Goal: Transaction & Acquisition: Purchase product/service

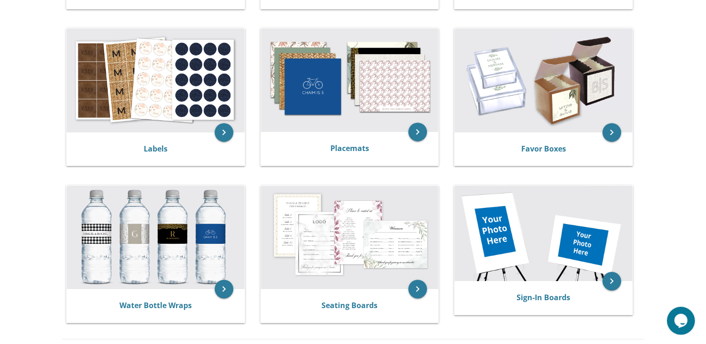
scroll to position [333, 0]
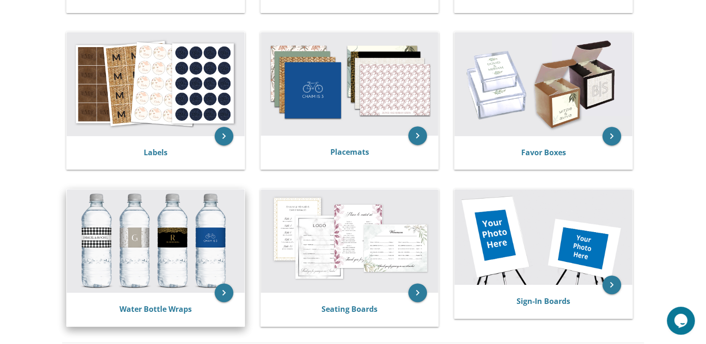
click at [197, 249] on img at bounding box center [156, 241] width 178 height 104
click at [161, 311] on link "Water Bottle Wraps" at bounding box center [155, 309] width 72 height 10
click at [226, 296] on icon "keyboard_arrow_right" at bounding box center [224, 293] width 19 height 19
drag, startPoint x: 226, startPoint y: 296, endPoint x: 144, endPoint y: 306, distance: 82.8
click at [144, 306] on link "Water Bottle Wraps" at bounding box center [155, 309] width 72 height 10
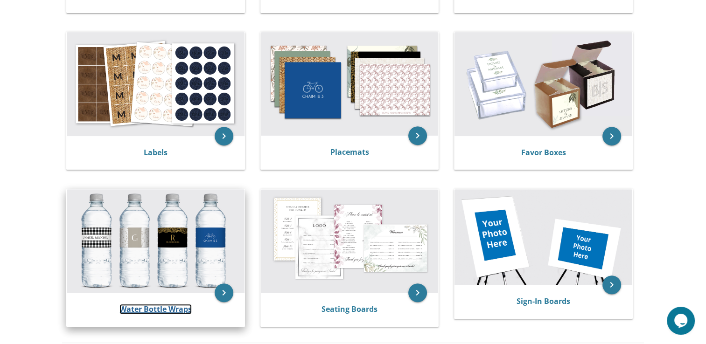
click at [144, 306] on link "Water Bottle Wraps" at bounding box center [155, 309] width 72 height 10
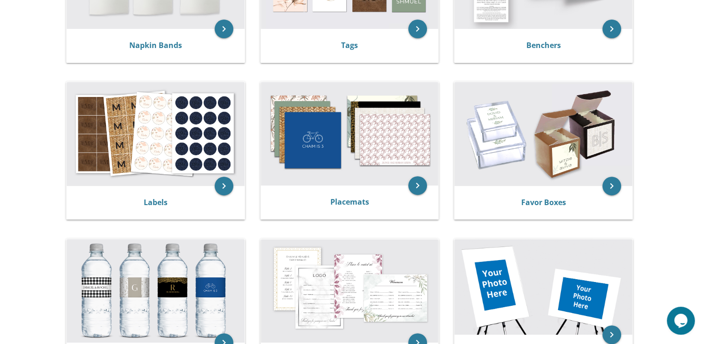
scroll to position [271, 0]
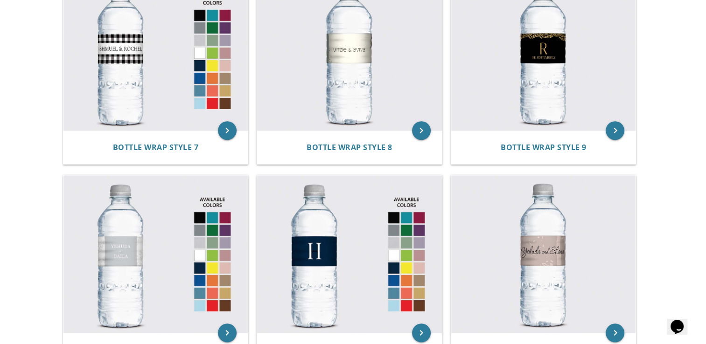
scroll to position [632, 0]
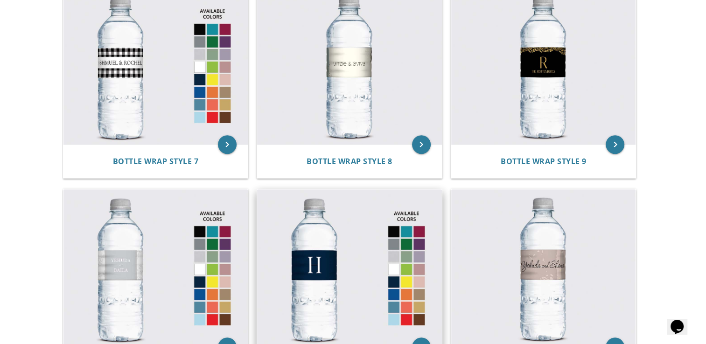
click at [320, 262] on img at bounding box center [349, 268] width 185 height 158
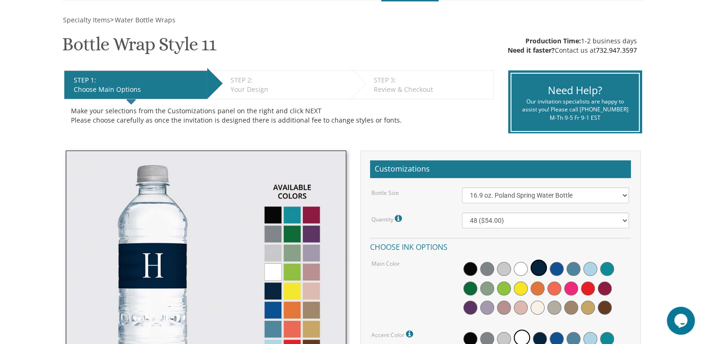
scroll to position [126, 0]
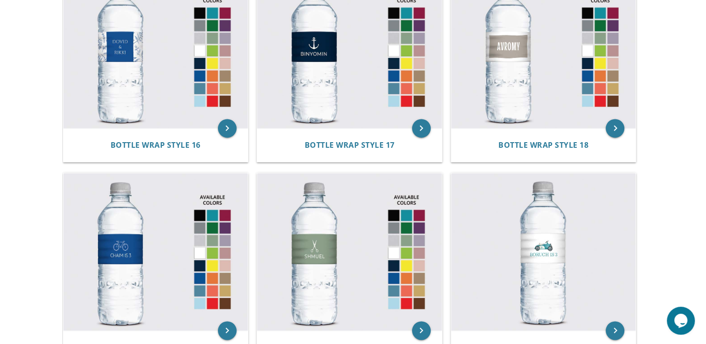
scroll to position [1264, 0]
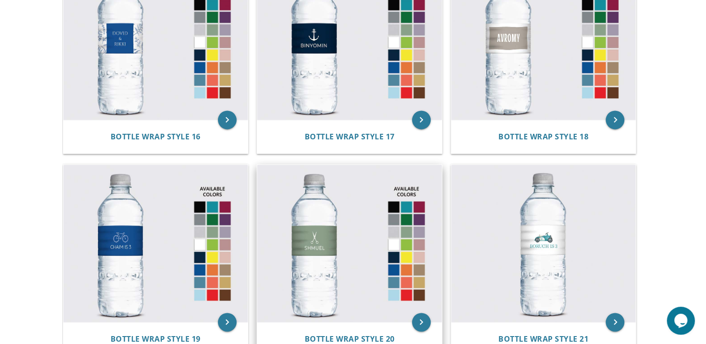
click at [336, 254] on img at bounding box center [349, 244] width 185 height 158
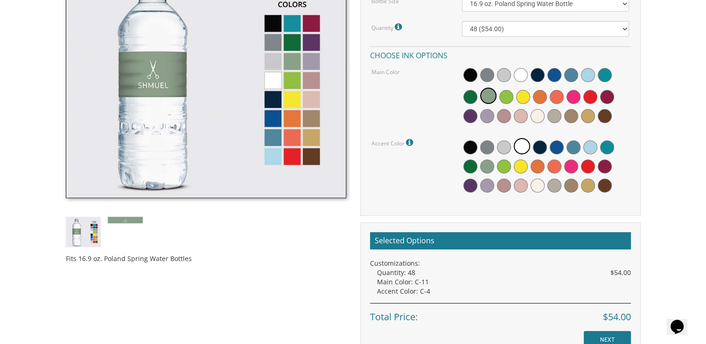
scroll to position [339, 0]
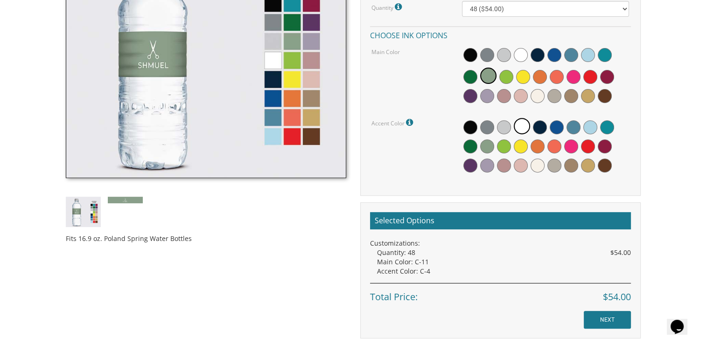
click at [608, 309] on div "Selected Options Customizations: Quantity: 48 $54.00 Main Color: C-11 Accent Co…" at bounding box center [500, 270] width 280 height 136
click at [611, 319] on input "NEXT" at bounding box center [606, 320] width 47 height 18
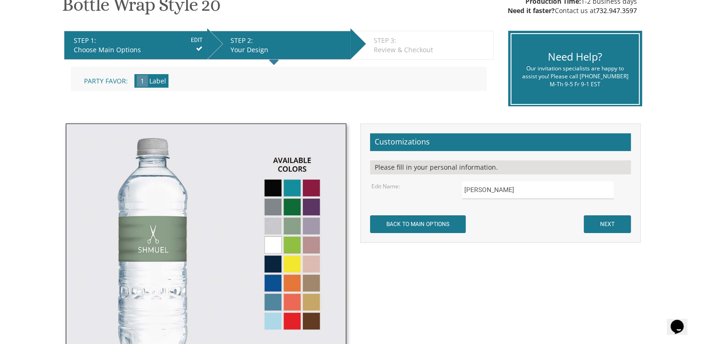
scroll to position [189, 0]
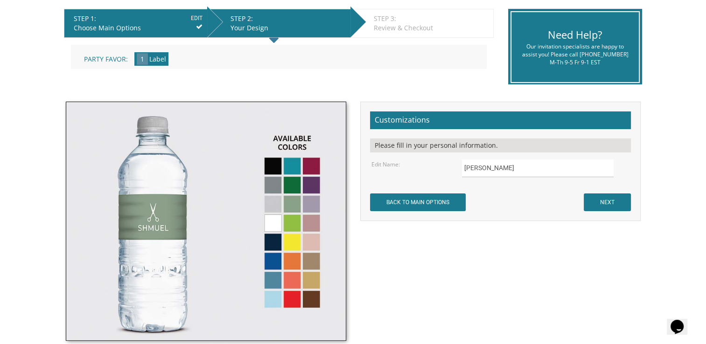
click at [476, 131] on form "Customizations Please fill in your personal information. Edit Name: Shmuel NEXT" at bounding box center [500, 161] width 261 height 100
drag, startPoint x: 476, startPoint y: 130, endPoint x: 468, endPoint y: 137, distance: 10.6
click at [468, 137] on form "Customizations Please fill in your personal information. Edit Name: Shmuel NEXT" at bounding box center [500, 161] width 261 height 100
drag, startPoint x: 468, startPoint y: 137, endPoint x: 431, endPoint y: 117, distance: 42.4
click at [431, 117] on h2 "Customizations" at bounding box center [500, 120] width 261 height 18
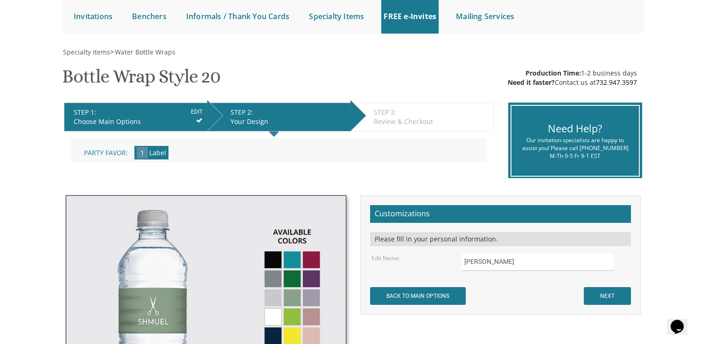
scroll to position [70, 0]
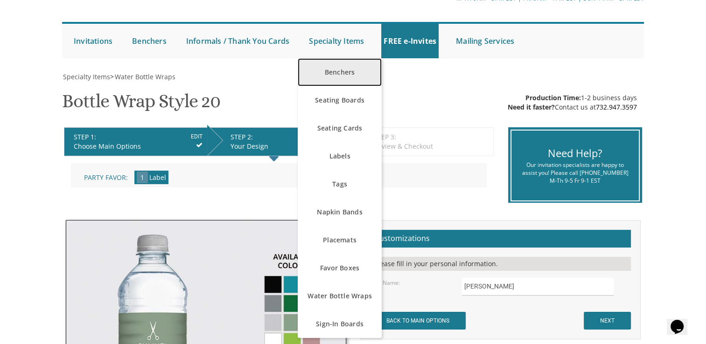
click at [333, 67] on link "Benchers" at bounding box center [340, 72] width 84 height 28
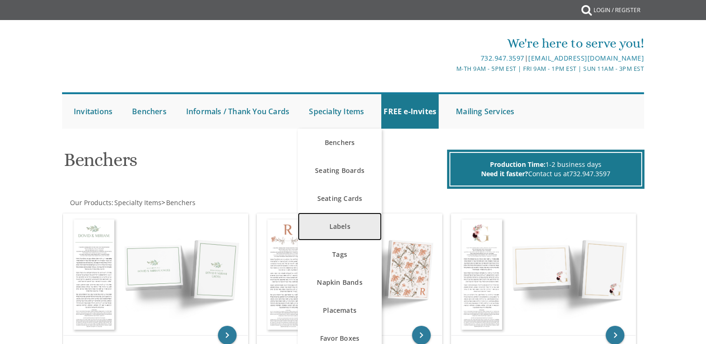
click at [347, 228] on link "Labels" at bounding box center [340, 227] width 84 height 28
click at [336, 227] on link "Labels" at bounding box center [340, 227] width 84 height 28
click at [342, 229] on link "Labels" at bounding box center [340, 227] width 84 height 28
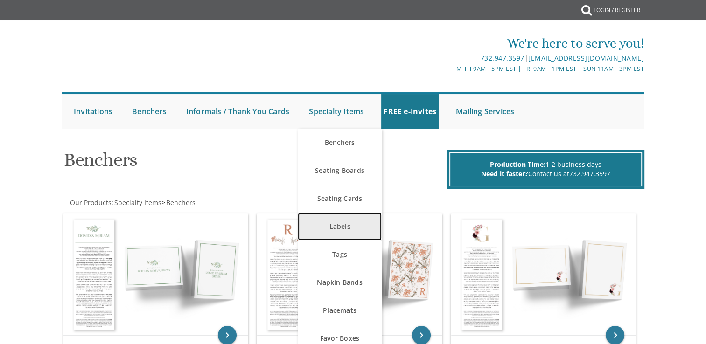
click at [338, 228] on link "Labels" at bounding box center [340, 227] width 84 height 28
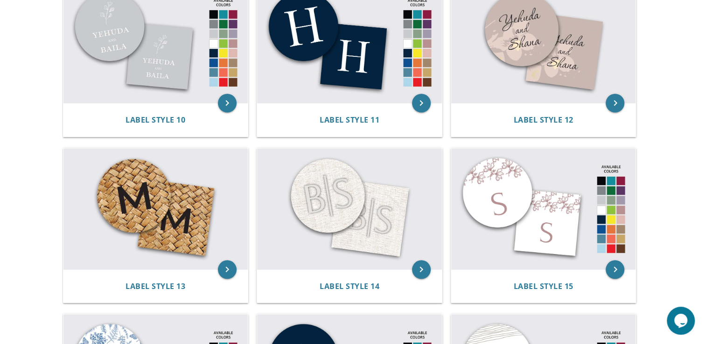
scroll to position [728, 0]
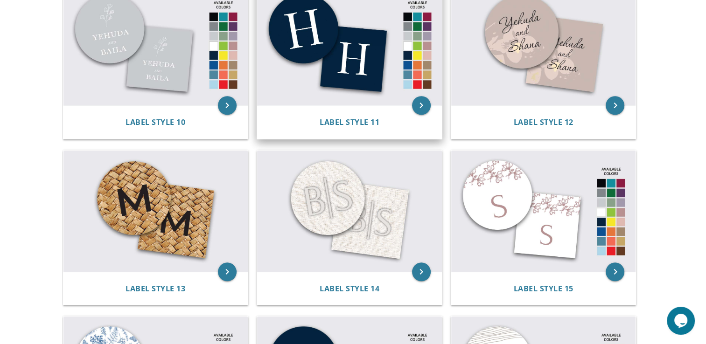
click at [336, 29] on img at bounding box center [349, 44] width 185 height 121
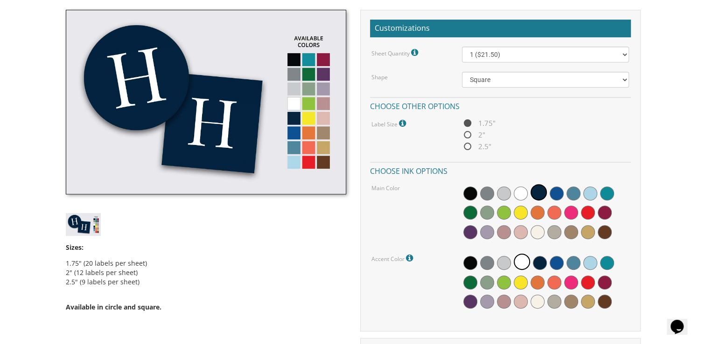
scroll to position [267, 0]
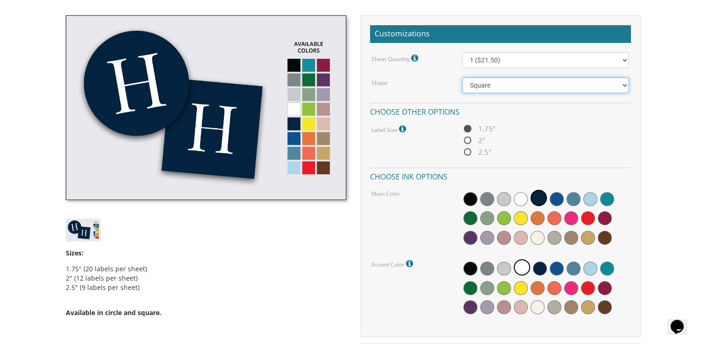
drag, startPoint x: 575, startPoint y: 80, endPoint x: 576, endPoint y: 89, distance: 8.6
click at [575, 80] on select "Square Circle" at bounding box center [545, 85] width 167 height 16
select select "url("/store/pc/invitations/parts/circle.jpg")"
click at [462, 77] on select "Square Circle" at bounding box center [545, 85] width 167 height 16
click at [468, 140] on span "2"" at bounding box center [473, 141] width 23 height 12
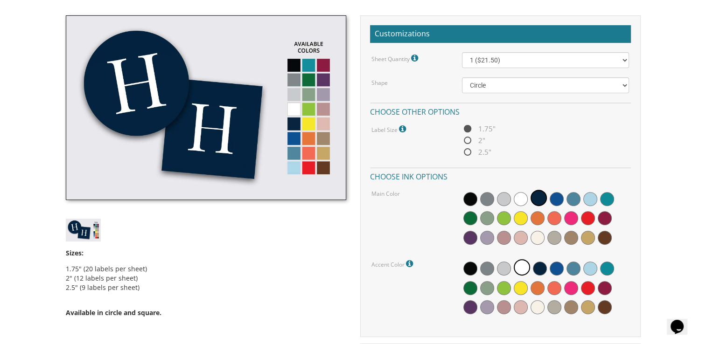
click at [468, 140] on input "2"" at bounding box center [465, 141] width 6 height 6
radio input "true"
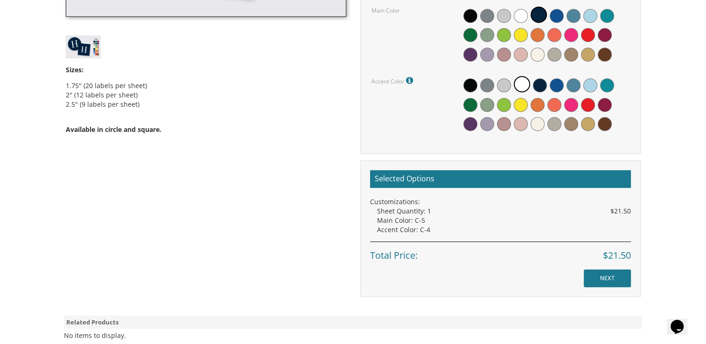
scroll to position [453, 0]
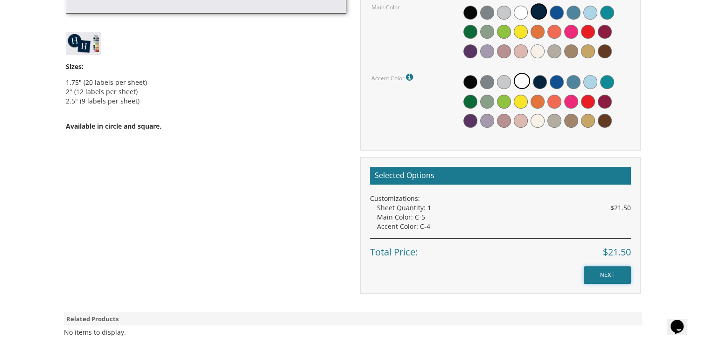
click at [601, 274] on input "NEXT" at bounding box center [606, 275] width 47 height 18
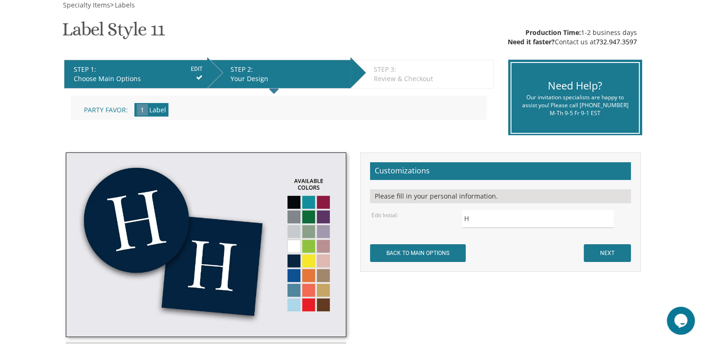
scroll to position [169, 0]
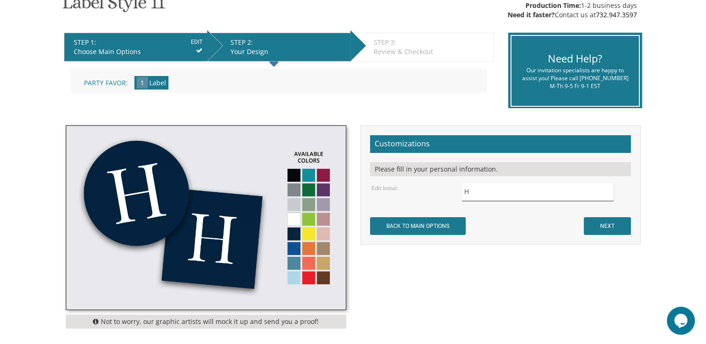
click at [484, 193] on input "H" at bounding box center [538, 192] width 152 height 18
type input "KI"
click at [609, 221] on input "NEXT" at bounding box center [606, 226] width 47 height 18
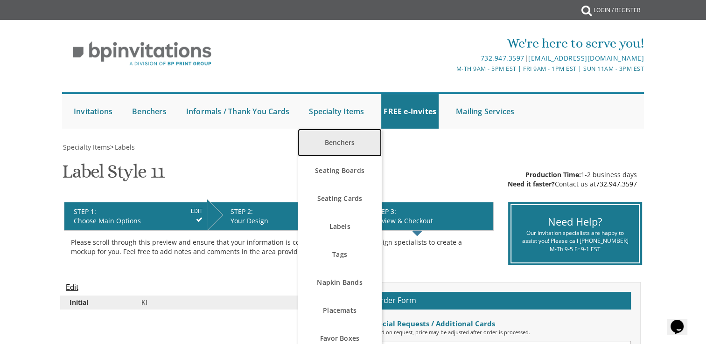
click at [333, 137] on link "Benchers" at bounding box center [340, 143] width 84 height 28
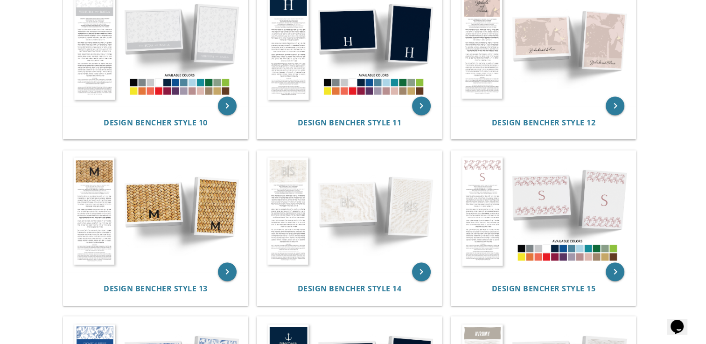
scroll to position [762, 0]
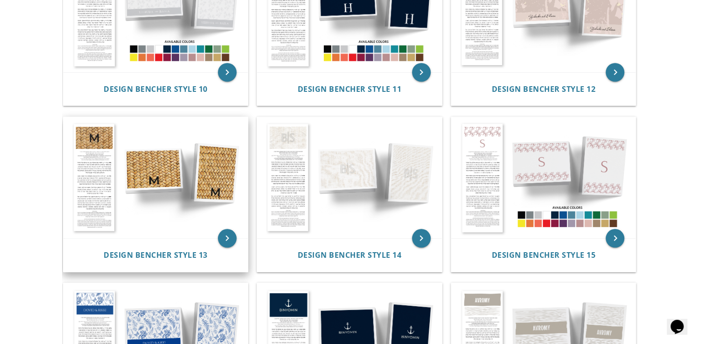
click at [103, 139] on img at bounding box center [155, 177] width 185 height 121
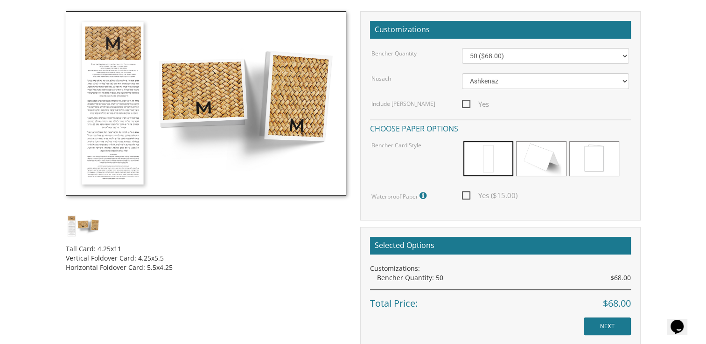
scroll to position [268, 0]
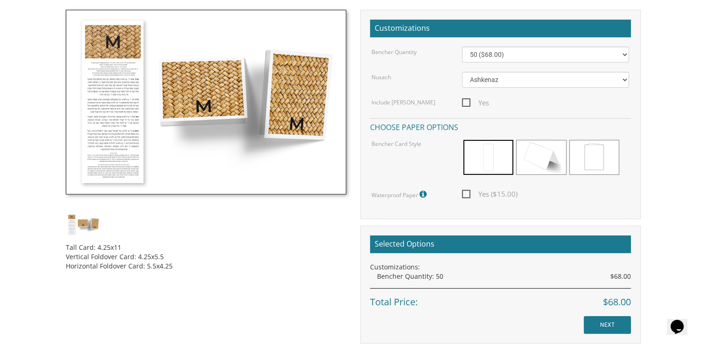
click at [466, 194] on span "Yes ($15.00)" at bounding box center [490, 194] width 56 height 12
click at [466, 194] on input "Yes ($15.00)" at bounding box center [465, 193] width 6 height 6
checkbox input "true"
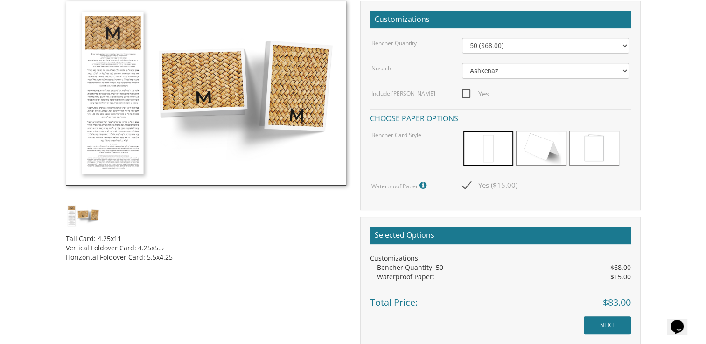
scroll to position [347, 0]
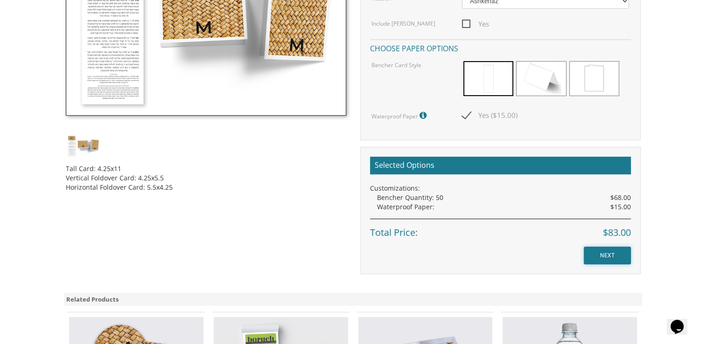
click at [604, 258] on input "NEXT" at bounding box center [606, 256] width 47 height 18
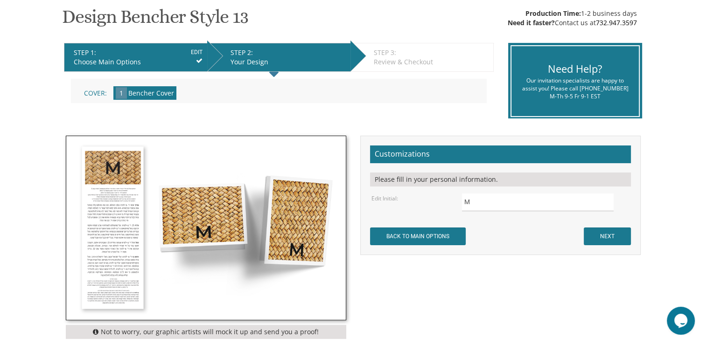
scroll to position [158, 0]
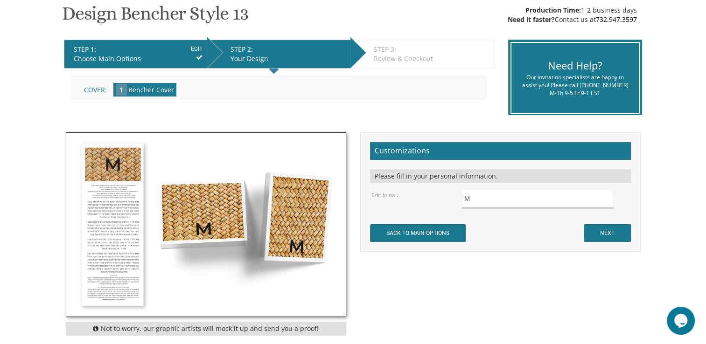
click input "M"
type input "Kobi"
click input "NEXT"
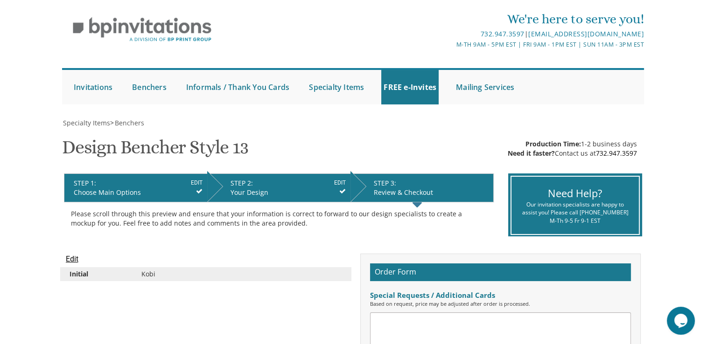
scroll to position [15, 0]
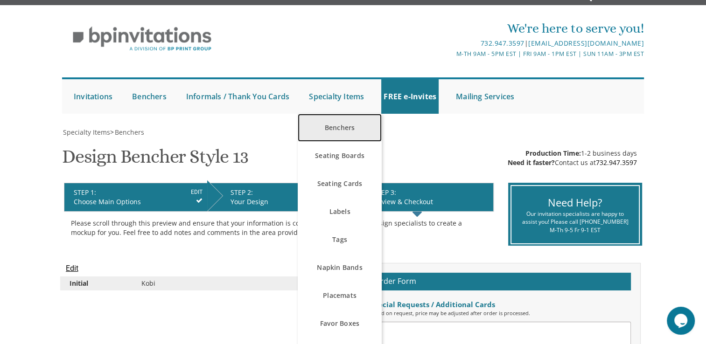
click at [342, 124] on link "Benchers" at bounding box center [340, 128] width 84 height 28
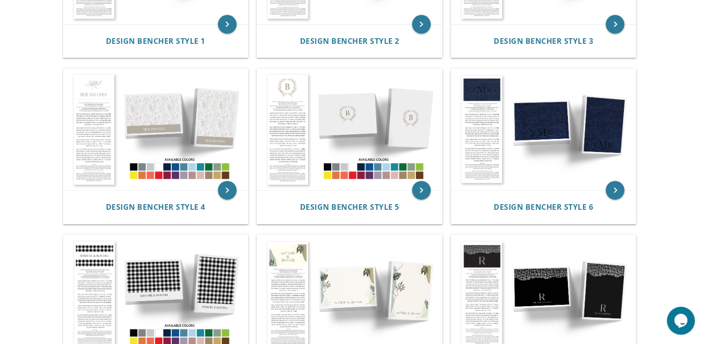
scroll to position [313, 0]
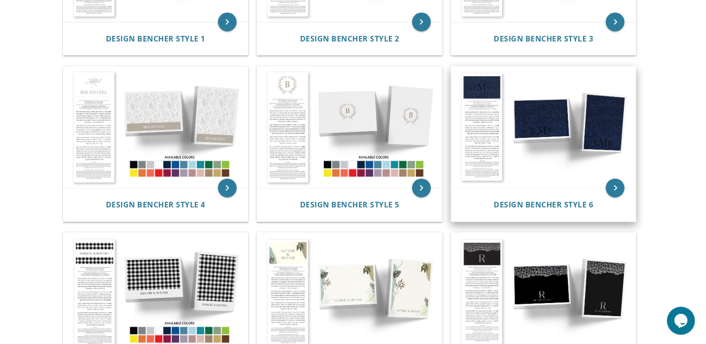
click at [493, 123] on img at bounding box center [543, 127] width 185 height 121
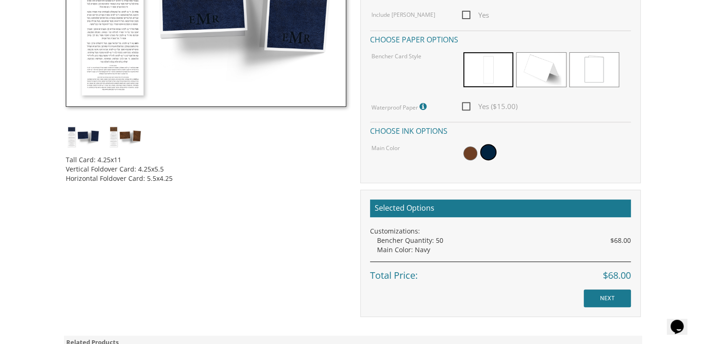
scroll to position [280, 0]
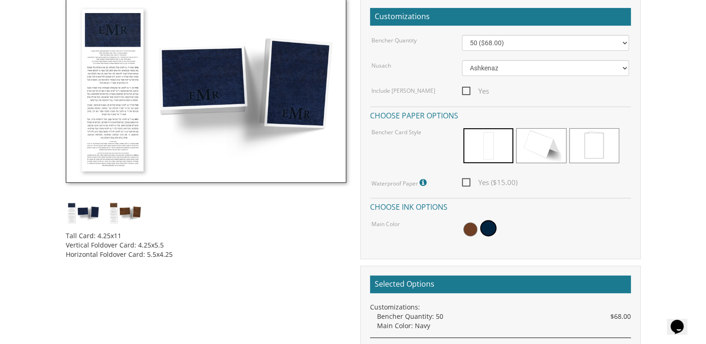
click at [467, 183] on span "Yes ($15.00)" at bounding box center [490, 183] width 56 height 12
click at [467, 183] on input "Yes ($15.00)" at bounding box center [465, 182] width 6 height 6
checkbox input "true"
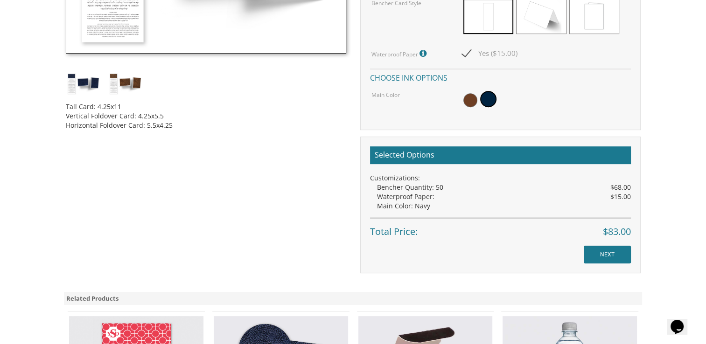
scroll to position [444, 0]
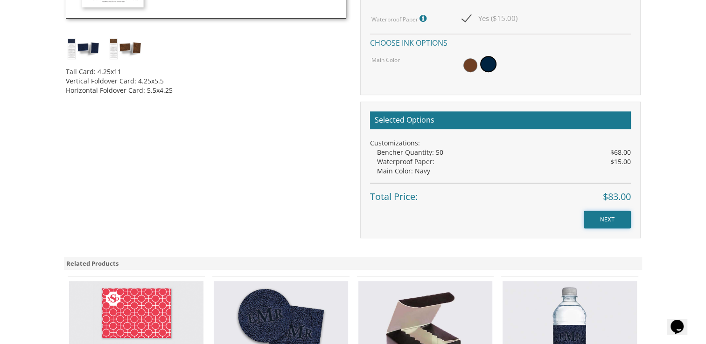
click at [602, 223] on input "NEXT" at bounding box center [606, 220] width 47 height 18
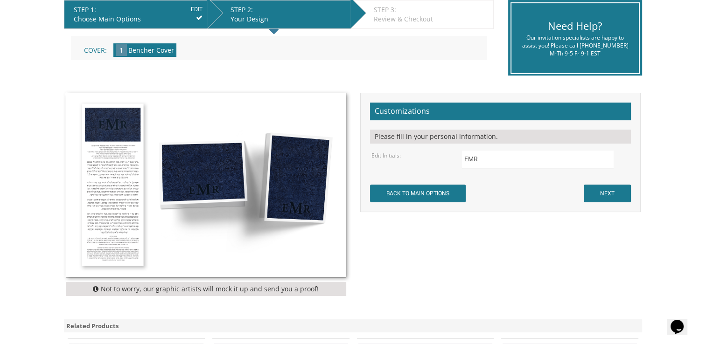
scroll to position [196, 0]
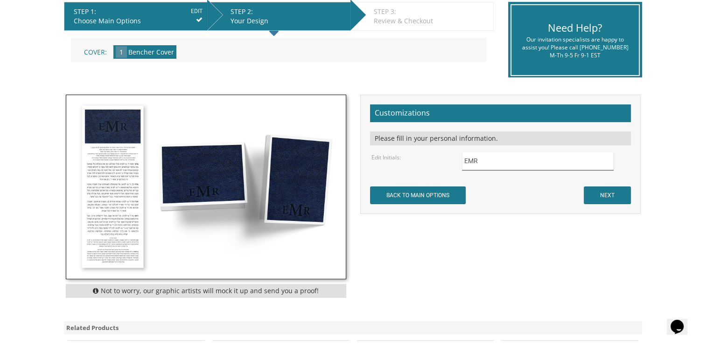
drag, startPoint x: 484, startPoint y: 163, endPoint x: 442, endPoint y: 159, distance: 42.2
click at [442, 159] on div "Edit Initials: EMR" at bounding box center [499, 162] width 271 height 18
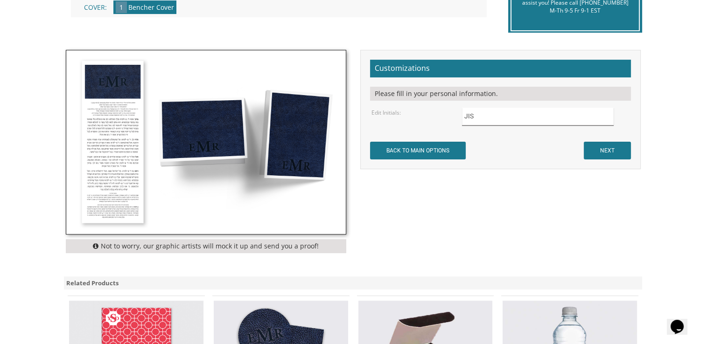
scroll to position [236, 0]
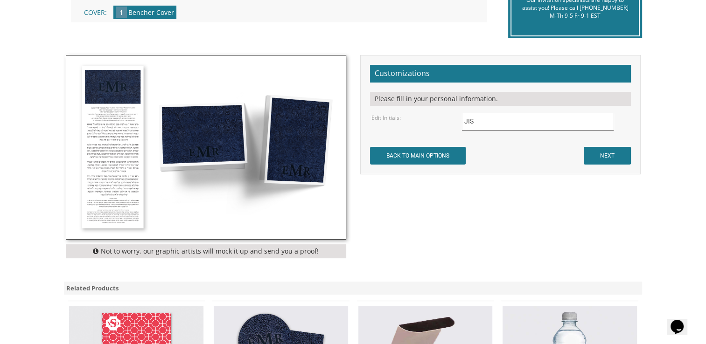
type input "JIS"
click at [607, 158] on input "NEXT" at bounding box center [606, 156] width 47 height 18
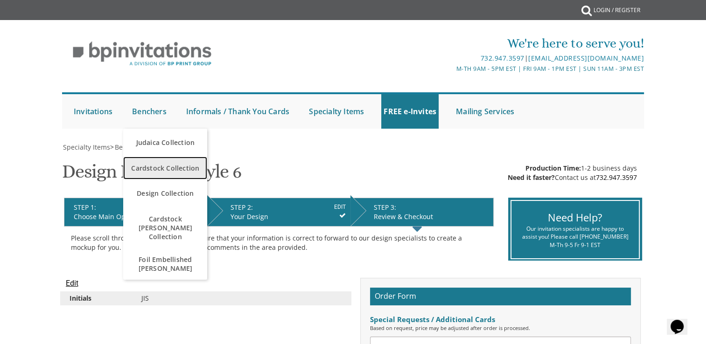
click at [172, 163] on span "Cardstock Collection" at bounding box center [164, 168] width 79 height 18
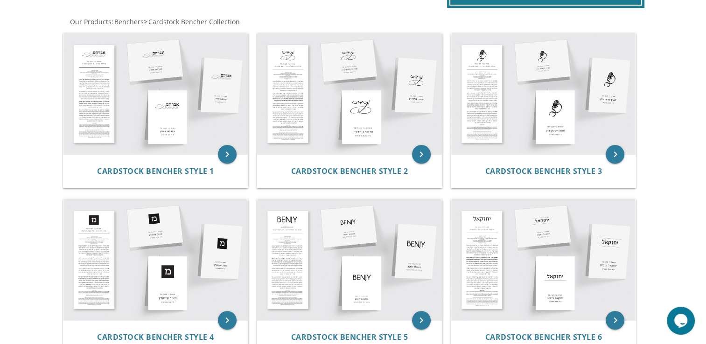
scroll to position [180, 0]
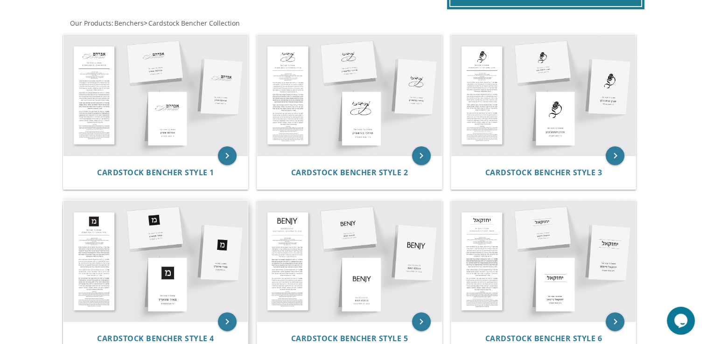
click at [97, 269] on img at bounding box center [155, 261] width 185 height 121
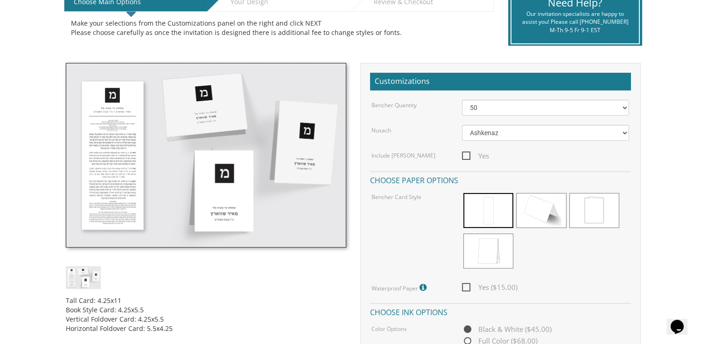
scroll to position [208, 0]
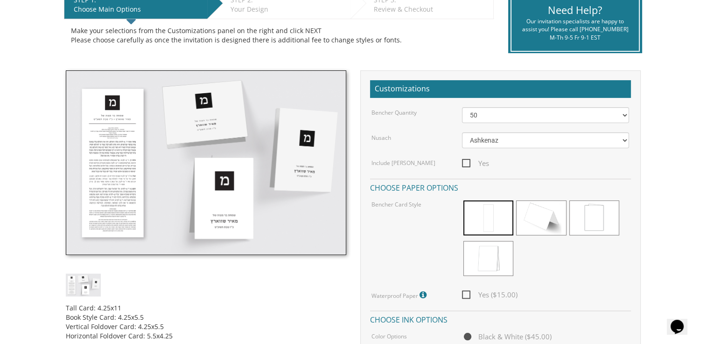
click at [465, 161] on span "Yes" at bounding box center [475, 164] width 27 height 12
click at [465, 161] on input "Yes" at bounding box center [465, 163] width 6 height 6
click at [465, 161] on span "Yes" at bounding box center [475, 164] width 27 height 12
click at [465, 161] on input "Yes" at bounding box center [465, 163] width 6 height 6
checkbox input "false"
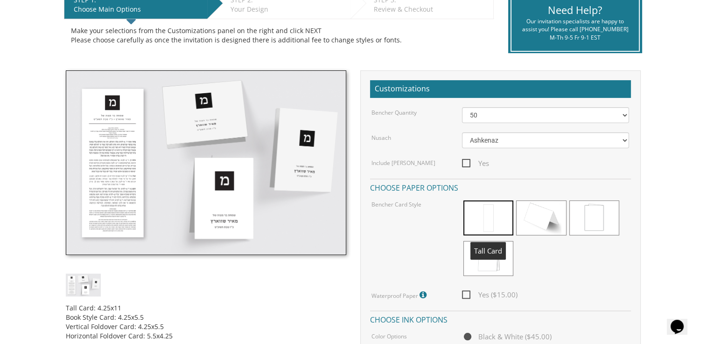
click at [482, 211] on span at bounding box center [488, 218] width 50 height 35
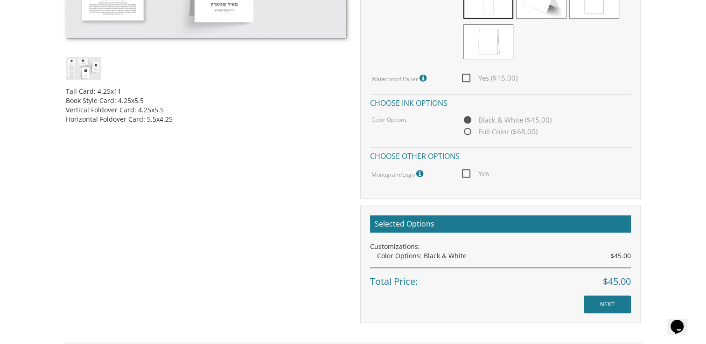
scroll to position [428, 0]
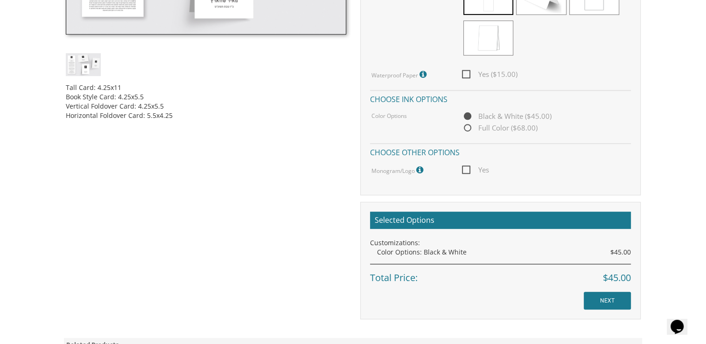
click at [419, 169] on icon at bounding box center [420, 170] width 9 height 8
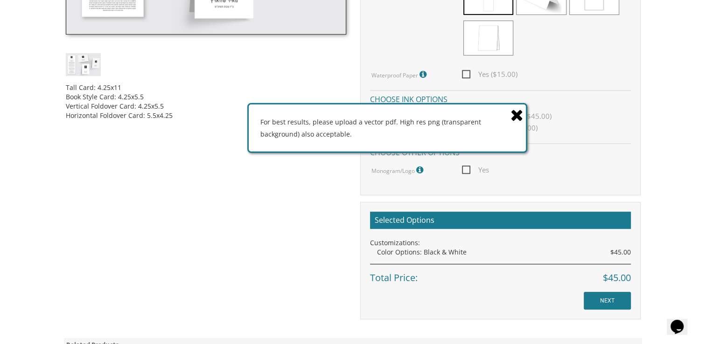
click at [463, 171] on span "Yes" at bounding box center [475, 170] width 27 height 12
click at [463, 171] on input "Yes" at bounding box center [465, 169] width 6 height 6
checkbox input "true"
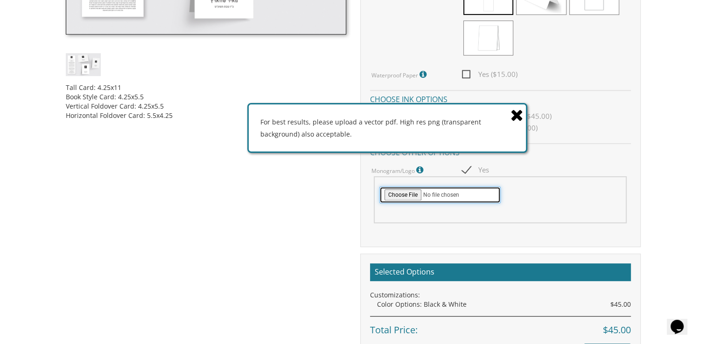
click at [397, 196] on input "file" at bounding box center [439, 195] width 121 height 17
type input "C:\fakepath\Kobi Insler-03.png"
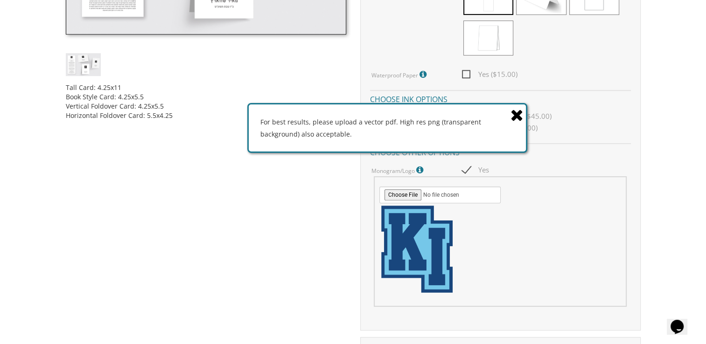
click at [674, 137] on body "My Cart {{shoppingcart.totalQuantityDisplay}} Total: {{shoppingcart.subtotal}} …" at bounding box center [353, 186] width 706 height 1229
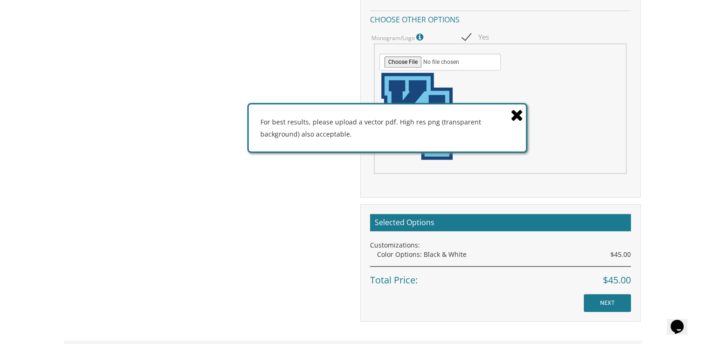
scroll to position [615, 0]
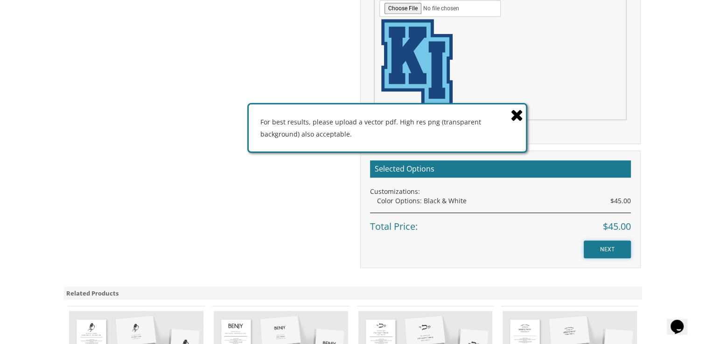
click at [611, 244] on input "NEXT" at bounding box center [606, 250] width 47 height 18
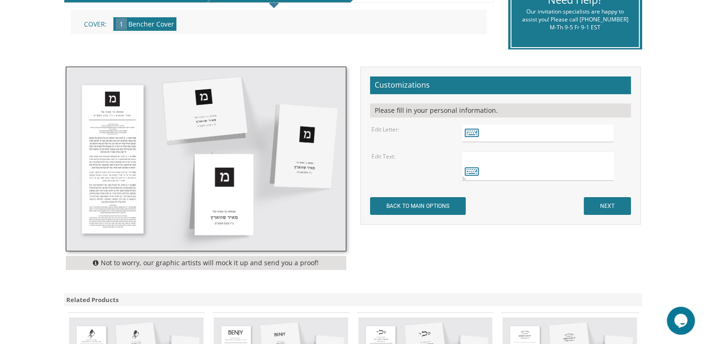
scroll to position [222, 0]
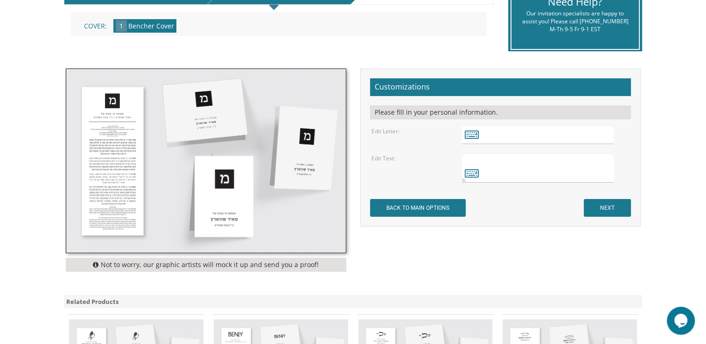
click at [526, 146] on form "Customizations Please fill in your personal information. Edit Letter: Edit Text…" at bounding box center [500, 147] width 261 height 139
click at [518, 135] on input "text" at bounding box center [538, 135] width 152 height 18
type input "k"
click at [526, 170] on textarea at bounding box center [538, 167] width 152 height 29
type textarea "k"
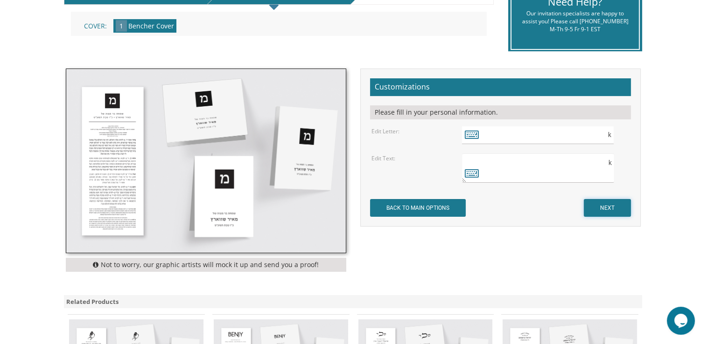
click at [594, 205] on input "NEXT" at bounding box center [606, 208] width 47 height 18
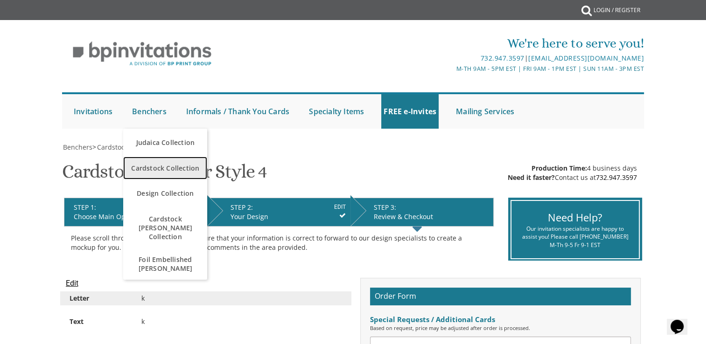
click at [155, 172] on span "Cardstock Collection" at bounding box center [164, 168] width 79 height 18
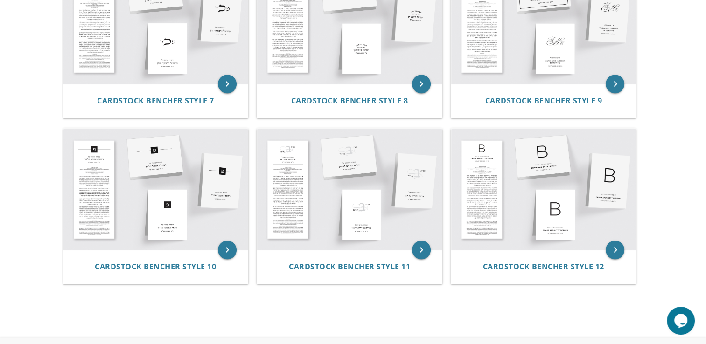
scroll to position [586, 0]
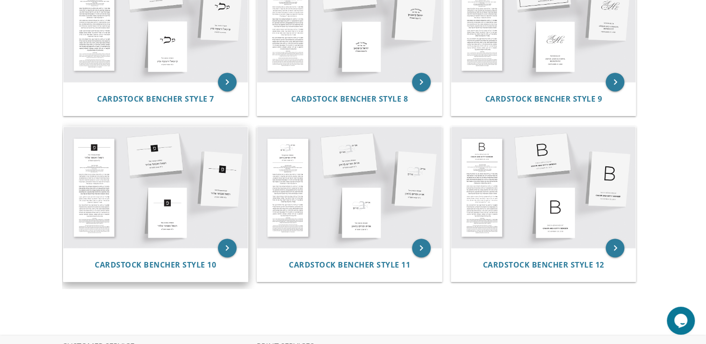
click at [84, 151] on img at bounding box center [155, 187] width 185 height 121
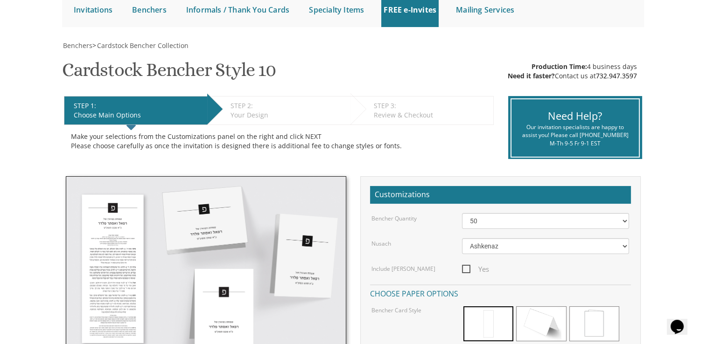
scroll to position [105, 0]
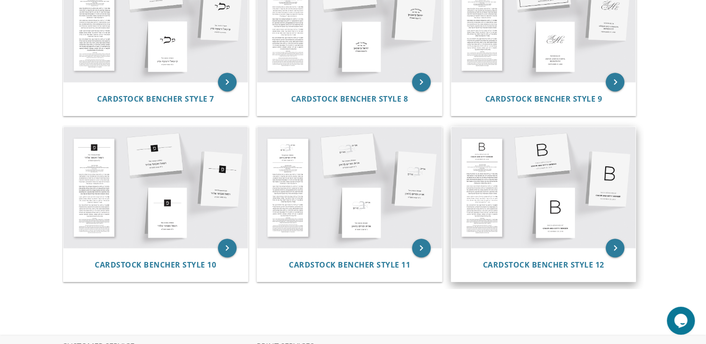
click at [479, 144] on img at bounding box center [543, 187] width 185 height 121
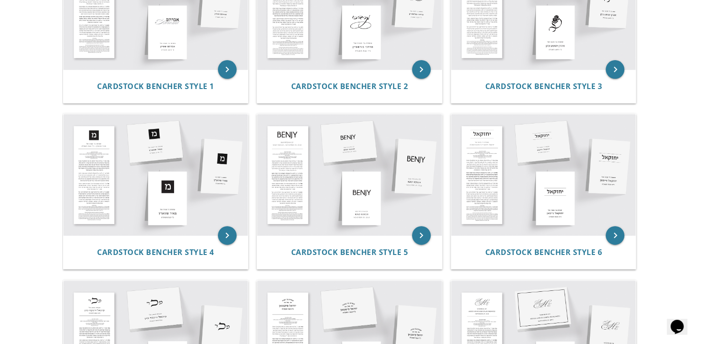
scroll to position [265, 0]
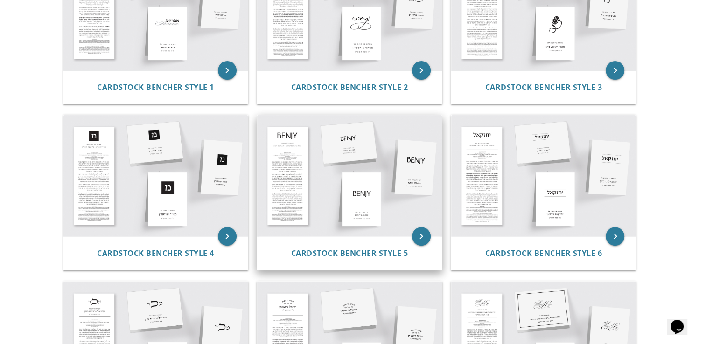
click at [293, 126] on img at bounding box center [349, 175] width 185 height 121
click at [292, 142] on img at bounding box center [349, 175] width 185 height 121
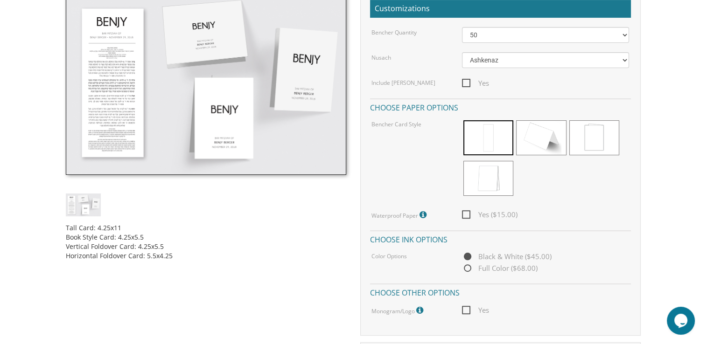
scroll to position [314, 0]
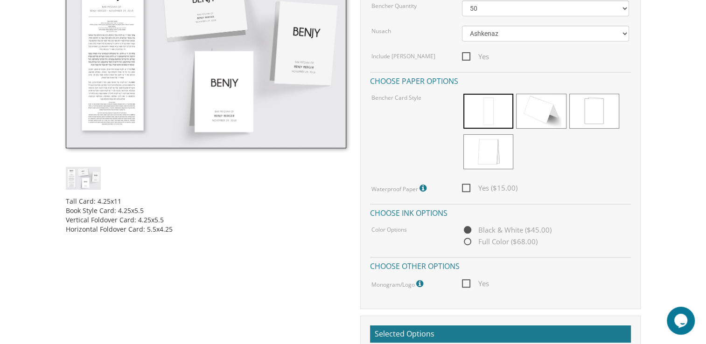
click at [465, 244] on span "Full Color ($68.00)" at bounding box center [500, 242] width 76 height 12
click at [465, 244] on input "Full Color ($68.00)" at bounding box center [465, 242] width 6 height 6
radio input "true"
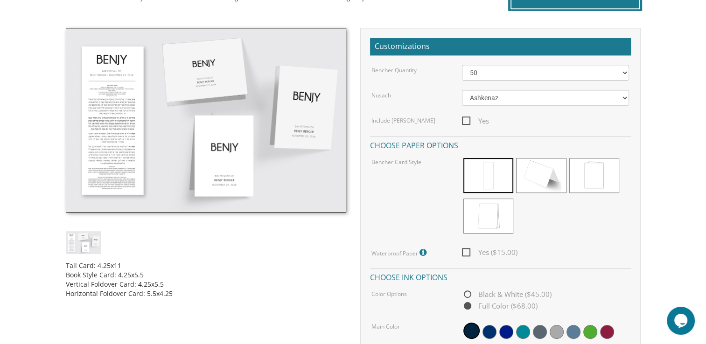
scroll to position [231, 0]
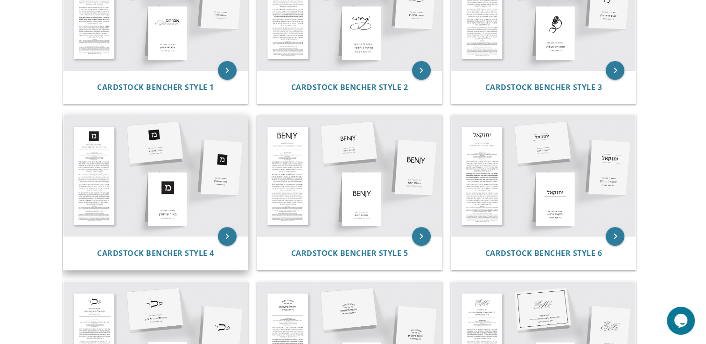
click at [95, 134] on img at bounding box center [155, 175] width 185 height 121
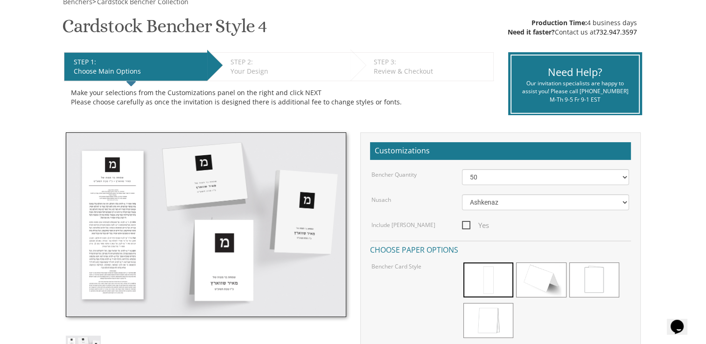
scroll to position [153, 0]
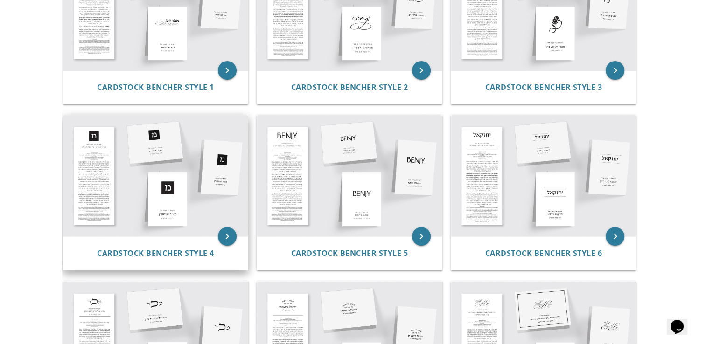
click at [101, 140] on img at bounding box center [155, 175] width 185 height 121
click at [99, 178] on img at bounding box center [155, 175] width 185 height 121
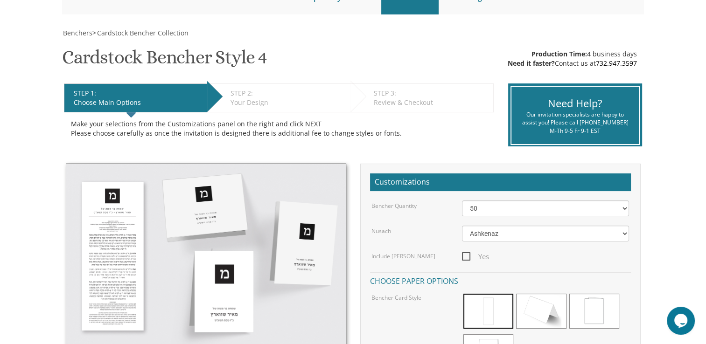
scroll to position [195, 0]
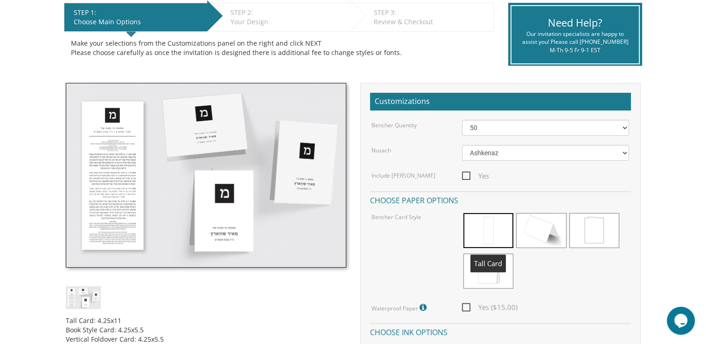
click at [478, 230] on span at bounding box center [488, 230] width 50 height 35
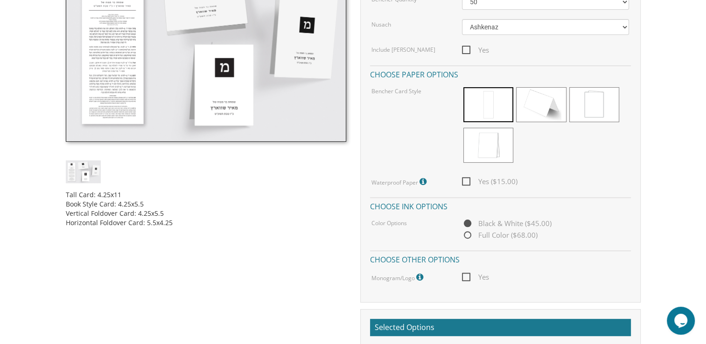
scroll to position [331, 0]
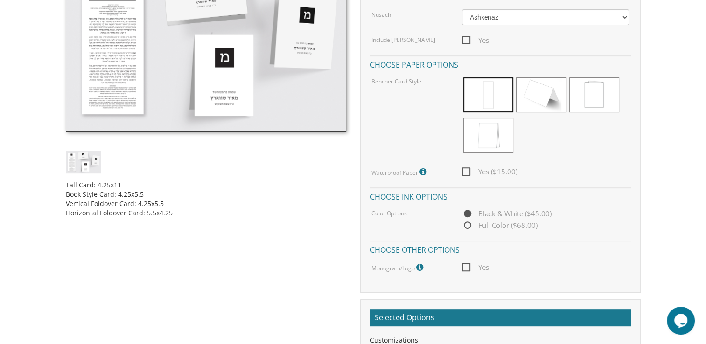
click at [470, 169] on span "Yes ($15.00)" at bounding box center [490, 172] width 56 height 12
click at [468, 169] on input "Yes ($15.00)" at bounding box center [465, 171] width 6 height 6
checkbox input "true"
click at [469, 227] on span "Full Color ($68.00)" at bounding box center [500, 226] width 76 height 12
click at [468, 227] on input "Full Color ($68.00)" at bounding box center [465, 226] width 6 height 6
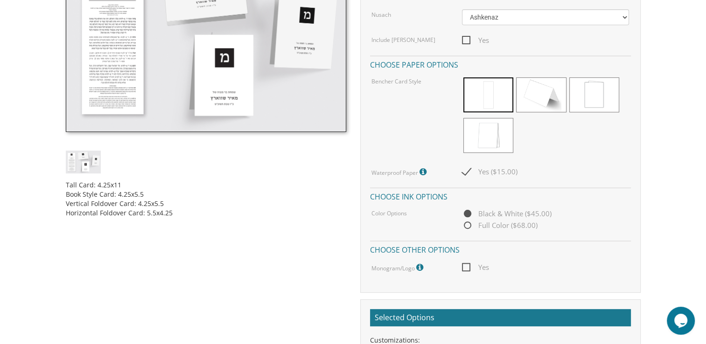
radio input "true"
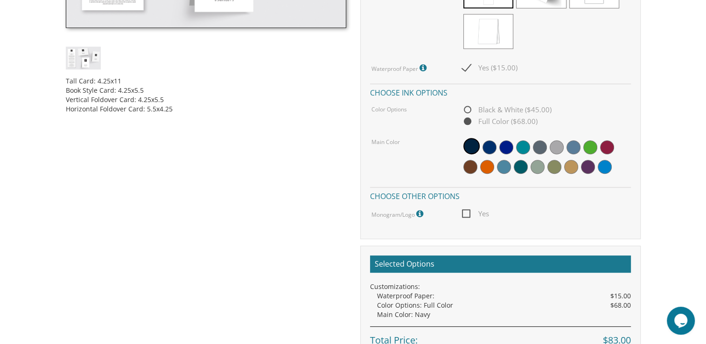
scroll to position [443, 0]
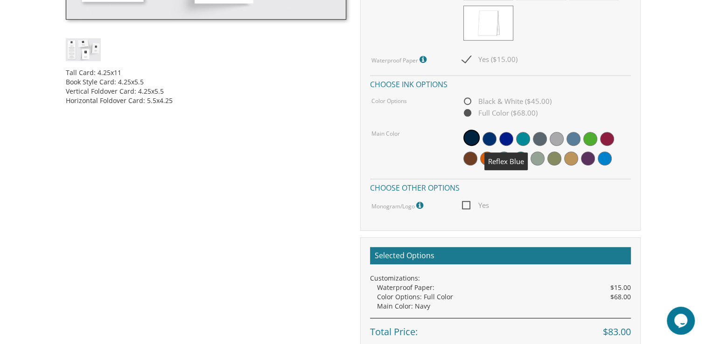
click at [504, 138] on span at bounding box center [506, 139] width 14 height 14
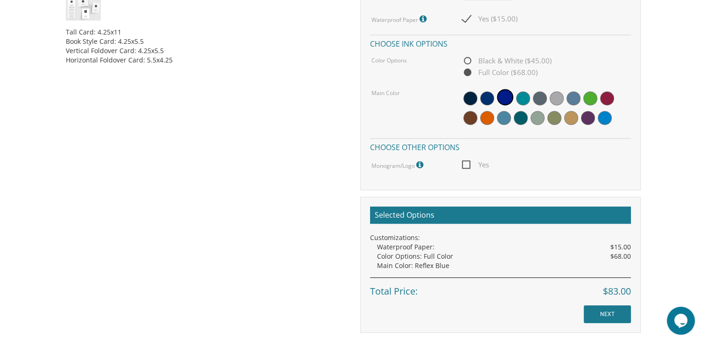
scroll to position [503, 0]
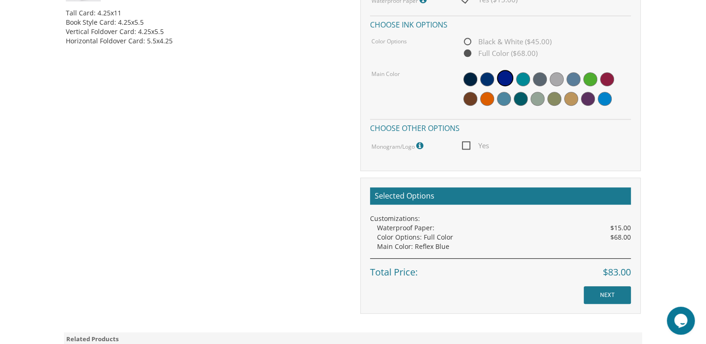
click at [466, 145] on span "Yes" at bounding box center [475, 146] width 27 height 12
click at [466, 145] on input "Yes" at bounding box center [465, 145] width 6 height 6
checkbox input "true"
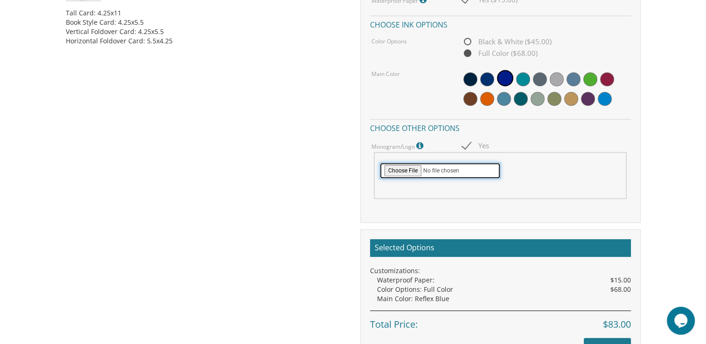
click at [387, 171] on input "file" at bounding box center [439, 170] width 121 height 17
type input "C:\fakepath\Kobi Insler-03.png"
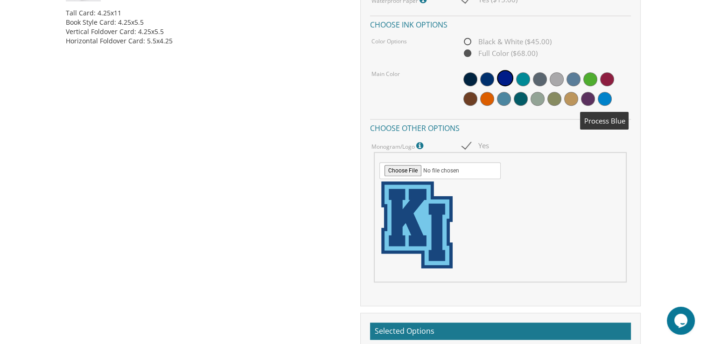
click at [609, 95] on span at bounding box center [604, 99] width 14 height 14
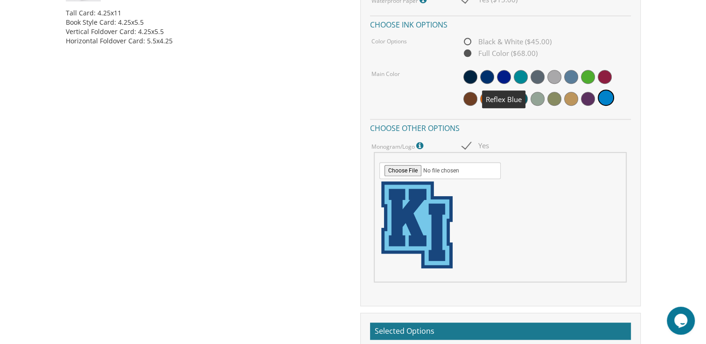
click at [502, 76] on span at bounding box center [504, 77] width 14 height 14
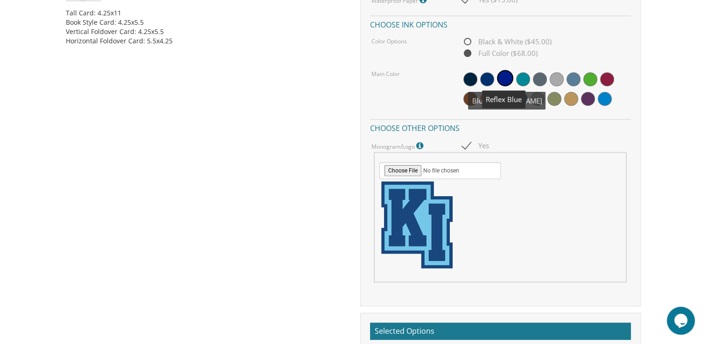
click at [484, 79] on span at bounding box center [487, 79] width 14 height 14
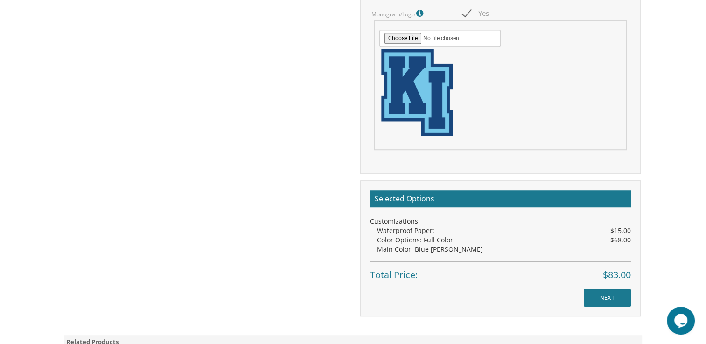
scroll to position [675, 0]
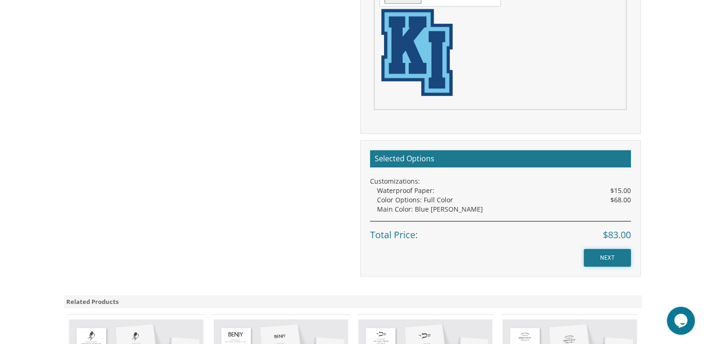
click at [618, 257] on input "NEXT" at bounding box center [606, 258] width 47 height 18
click at [622, 256] on input "NEXT" at bounding box center [606, 258] width 47 height 18
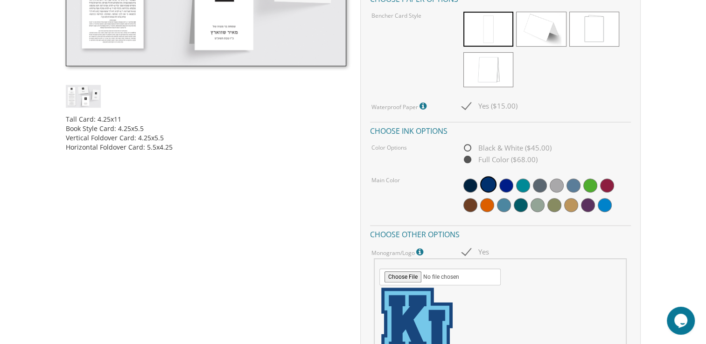
scroll to position [304, 0]
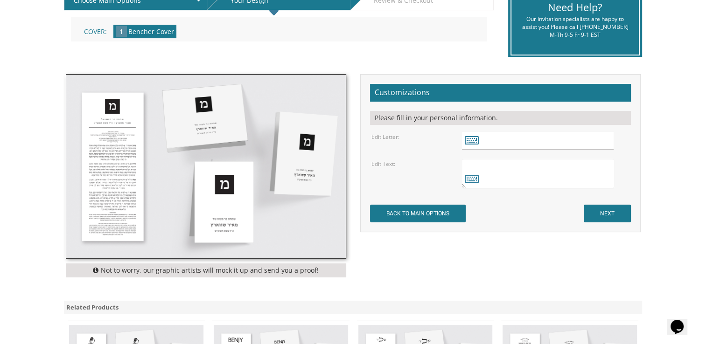
scroll to position [224, 0]
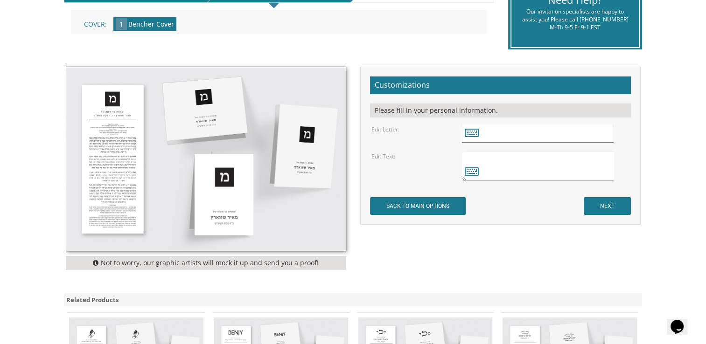
click at [545, 128] on input "text" at bounding box center [538, 134] width 152 height 18
click at [524, 164] on textarea at bounding box center [538, 166] width 152 height 29
type textarea "z"
type textarea "Bar Mitzvah Of"
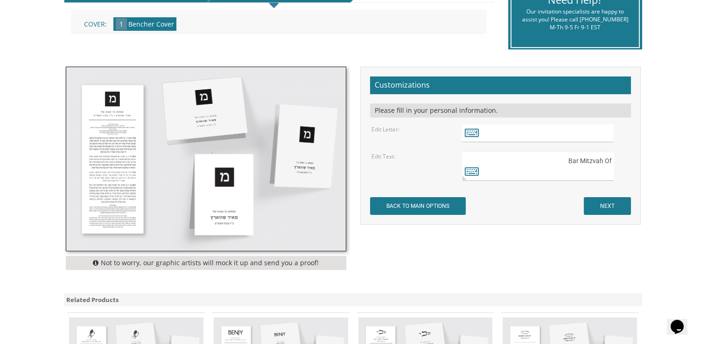
click at [671, 319] on div "Opens Chat This icon Opens the chat window." at bounding box center [676, 326] width 15 height 15
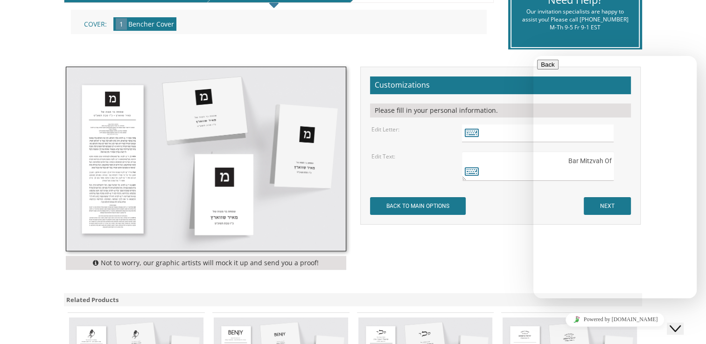
click at [507, 243] on div "Not to worry, our graphic artists will mock it up and send you a proof! Customi…" at bounding box center [353, 171] width 589 height 208
click at [673, 60] on div at bounding box center [615, 60] width 156 height 0
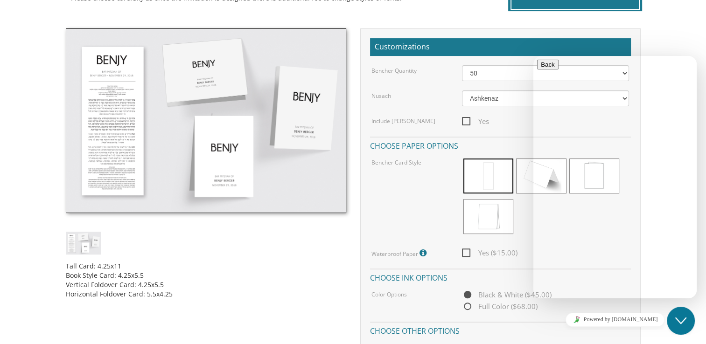
scroll to position [250, 0]
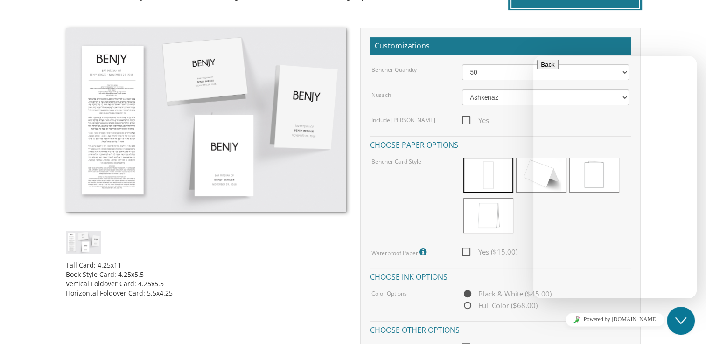
click at [678, 313] on button "Close Chat This icon closes the chat window." at bounding box center [681, 321] width 28 height 28
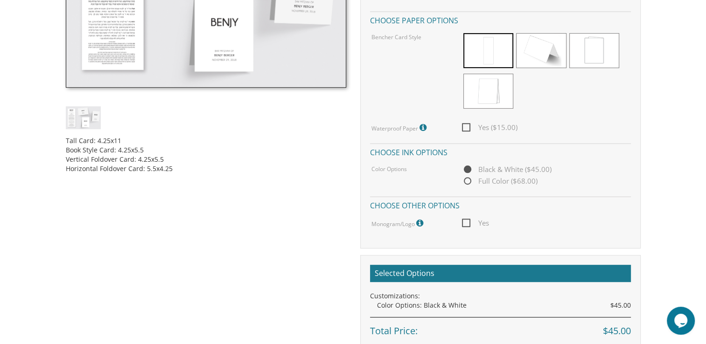
scroll to position [379, 0]
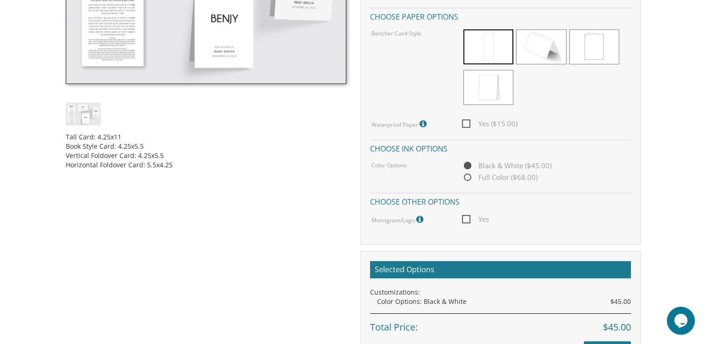
click at [465, 124] on span "Yes ($15.00)" at bounding box center [490, 124] width 56 height 12
click at [465, 124] on input "Yes ($15.00)" at bounding box center [465, 123] width 6 height 6
checkbox input "true"
click at [466, 221] on span "Yes" at bounding box center [475, 220] width 27 height 12
click at [466, 221] on input "Yes" at bounding box center [465, 218] width 6 height 6
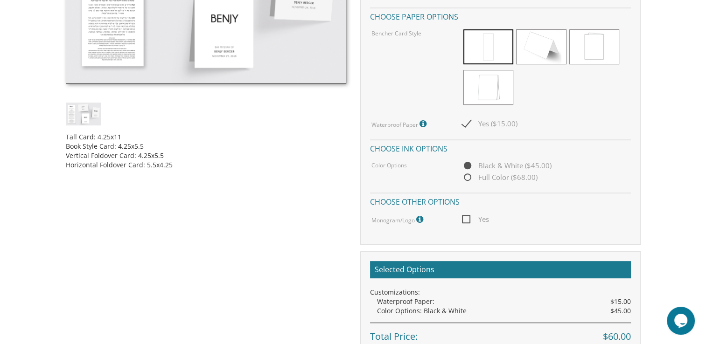
checkbox input "true"
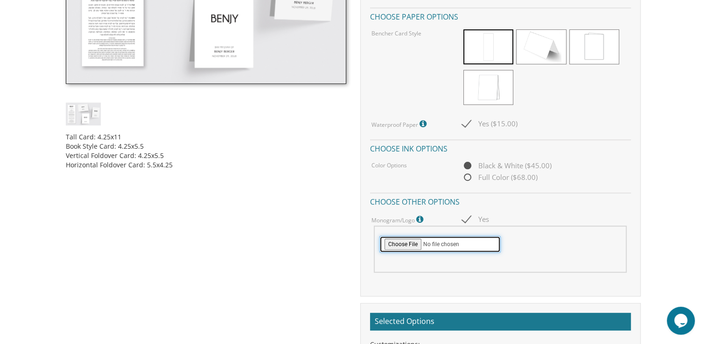
click at [394, 240] on input "file" at bounding box center [439, 244] width 121 height 17
type input "C:\fakepath\[PERSON_NAME]-03.png"
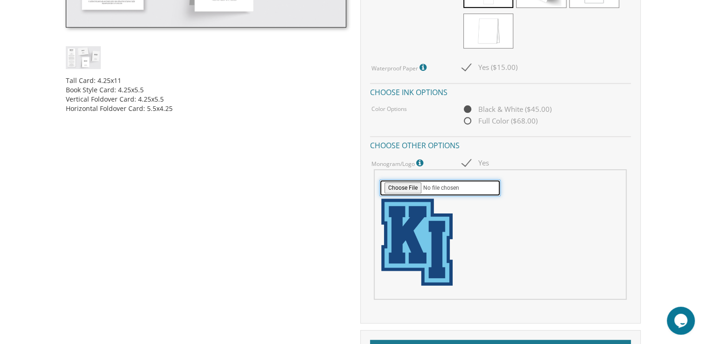
scroll to position [414, 0]
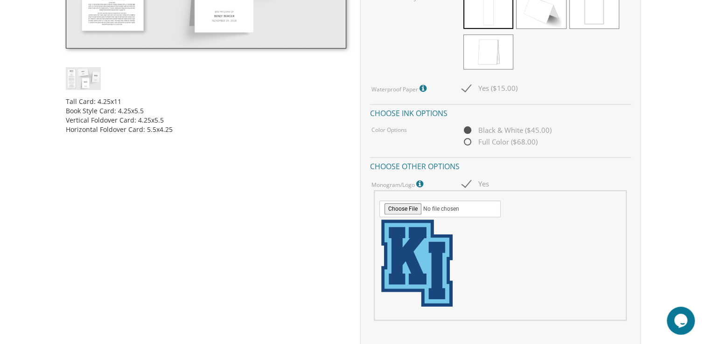
click at [470, 139] on span "Full Color ($68.00)" at bounding box center [500, 142] width 76 height 12
click at [468, 139] on input "Full Color ($68.00)" at bounding box center [465, 142] width 6 height 6
radio input "true"
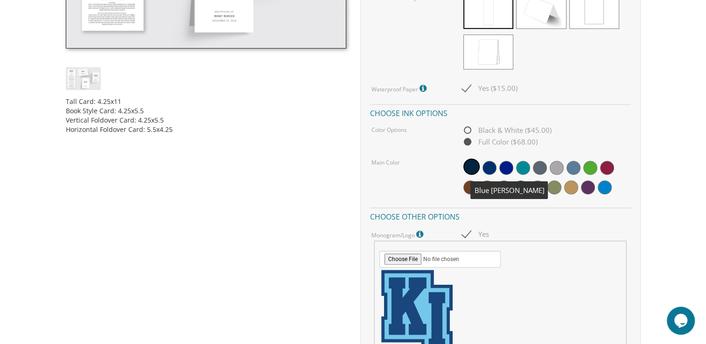
click at [486, 166] on span at bounding box center [489, 168] width 14 height 14
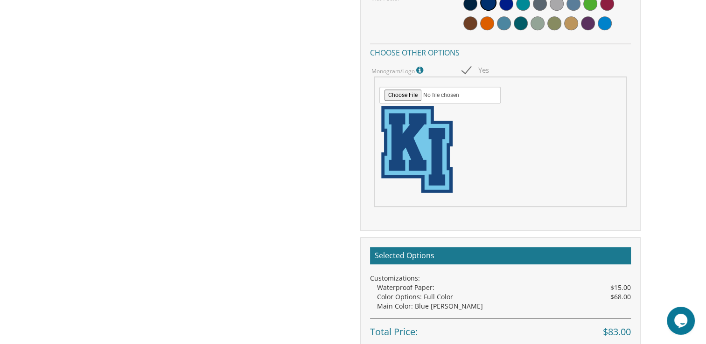
scroll to position [715, 0]
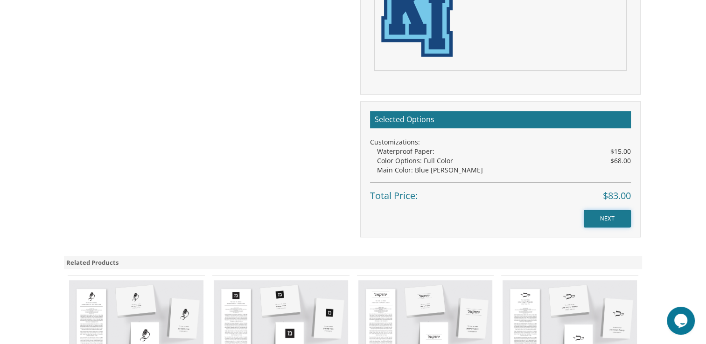
click at [602, 220] on input "NEXT" at bounding box center [606, 219] width 47 height 18
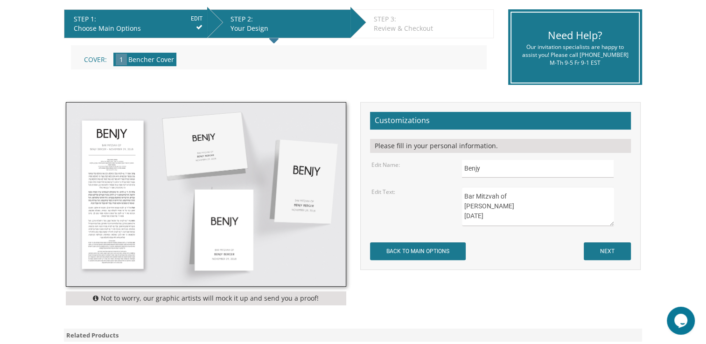
scroll to position [196, 0]
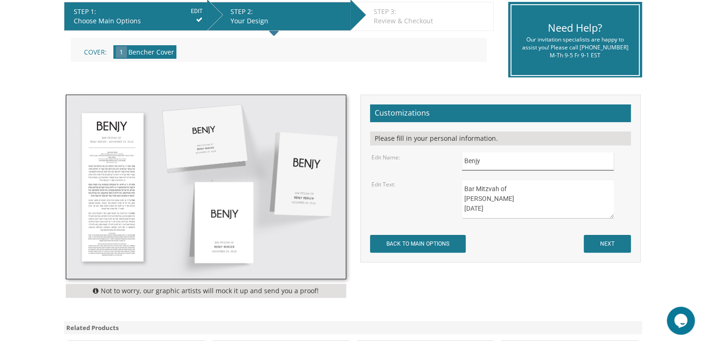
drag, startPoint x: 487, startPoint y: 160, endPoint x: 422, endPoint y: 151, distance: 65.4
click at [422, 151] on form "Customizations Please fill in your personal information. Edit Name: Benjy Edit …" at bounding box center [500, 178] width 261 height 148
type input "U"
type input "Please use logo instes-ad"
drag, startPoint x: 499, startPoint y: 201, endPoint x: 465, endPoint y: 203, distance: 33.7
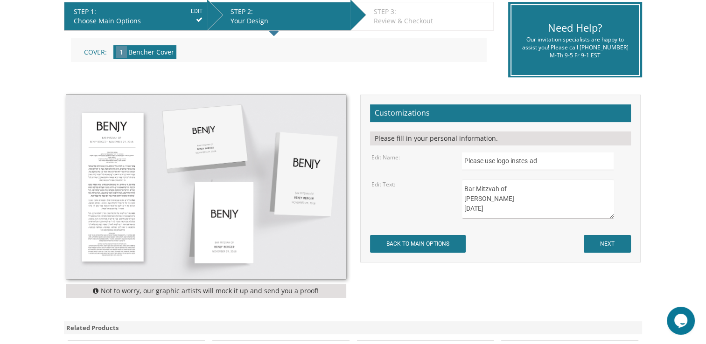
click at [465, 203] on textarea "Bar Mitzvah of Benjy Berger November 29, 2018" at bounding box center [538, 199] width 152 height 39
click at [499, 210] on textarea "Bar Mitzvah of Benjy Berger November 29, 2018" at bounding box center [538, 199] width 152 height 39
drag, startPoint x: 466, startPoint y: 206, endPoint x: 547, endPoint y: 215, distance: 80.7
click at [547, 215] on textarea "Bar Mitzvah of Benjy Berger November 29, 2018" at bounding box center [538, 199] width 152 height 39
type textarea "Bar Mitzvah of Kobi Insler October 4, 2025"
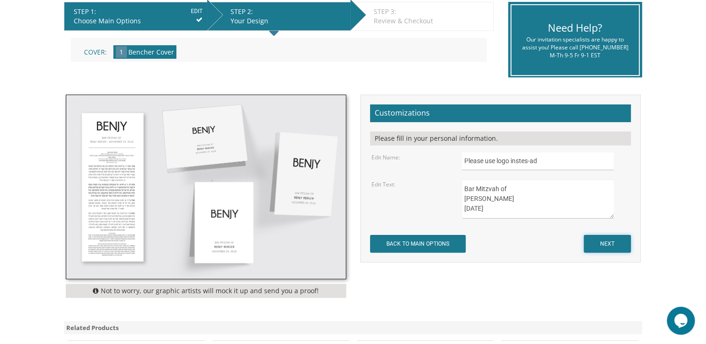
click at [621, 240] on input "NEXT" at bounding box center [606, 244] width 47 height 18
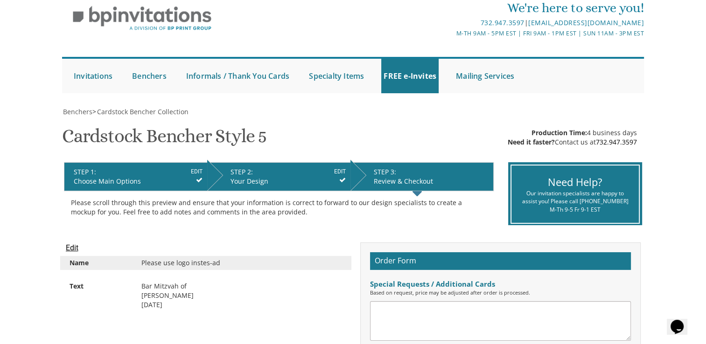
scroll to position [34, 0]
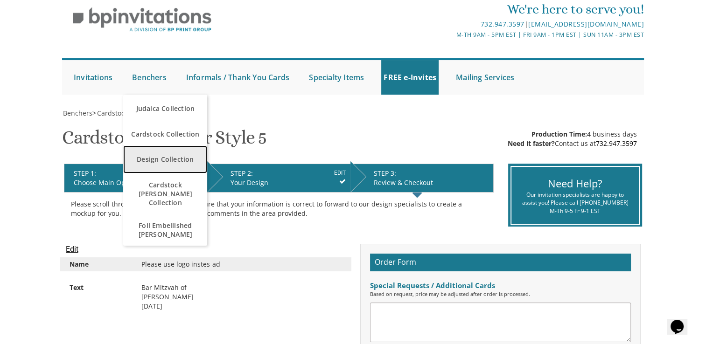
click at [169, 164] on link "Design Collection" at bounding box center [165, 160] width 84 height 28
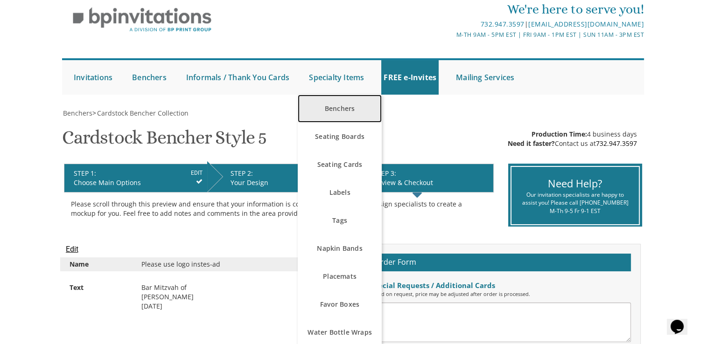
click at [335, 107] on link "Benchers" at bounding box center [340, 109] width 84 height 28
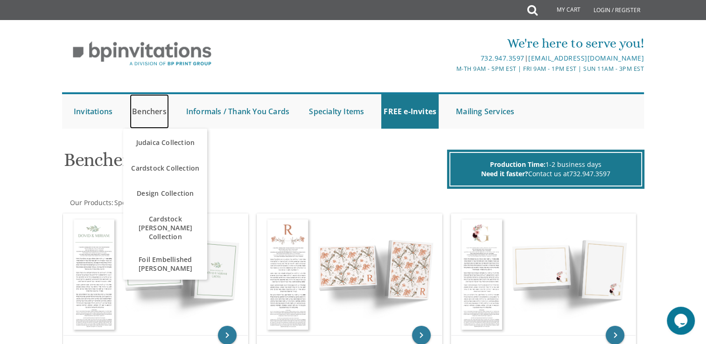
click at [157, 108] on link "Benchers" at bounding box center [149, 111] width 39 height 35
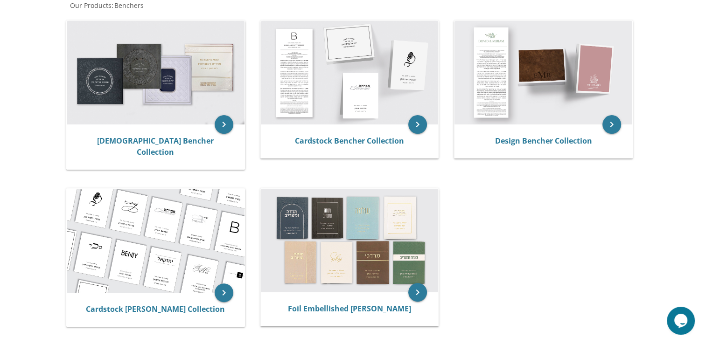
scroll to position [186, 0]
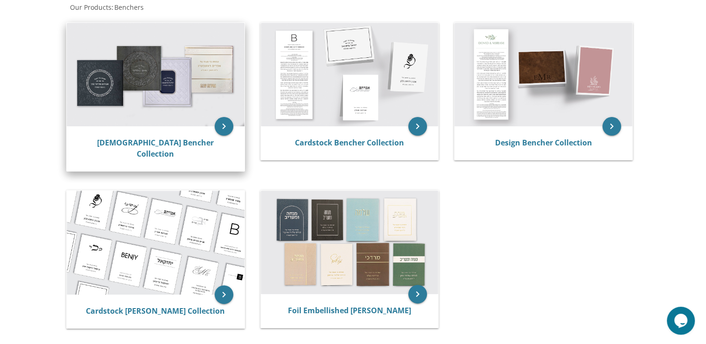
click at [136, 72] on img at bounding box center [156, 75] width 178 height 104
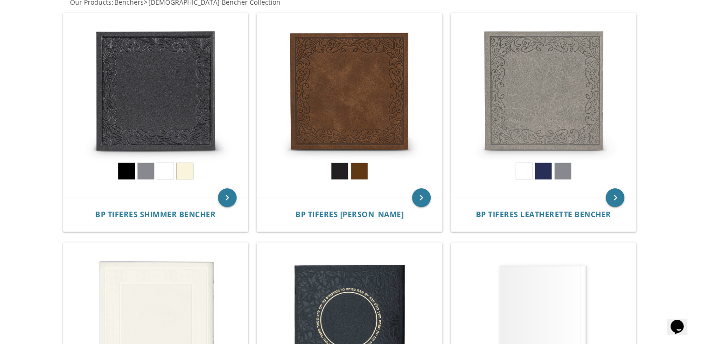
scroll to position [200, 0]
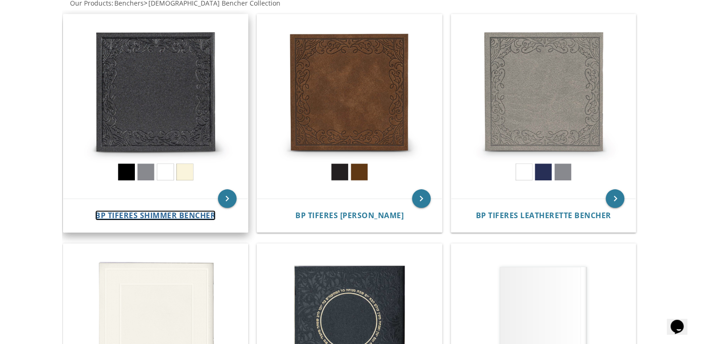
click at [165, 214] on span "BP Tiferes Shimmer Bencher" at bounding box center [155, 215] width 120 height 10
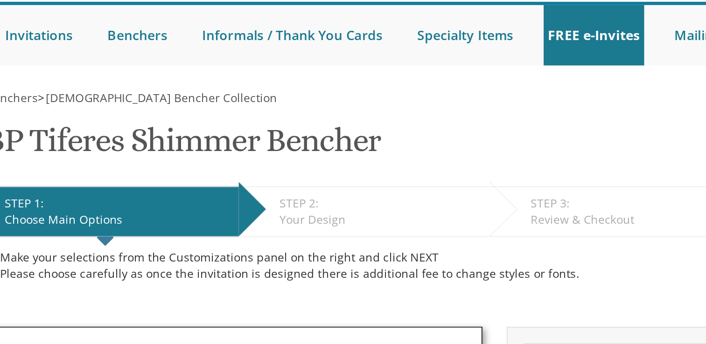
click at [165, 213] on div "Choose Main Options" at bounding box center [138, 216] width 129 height 9
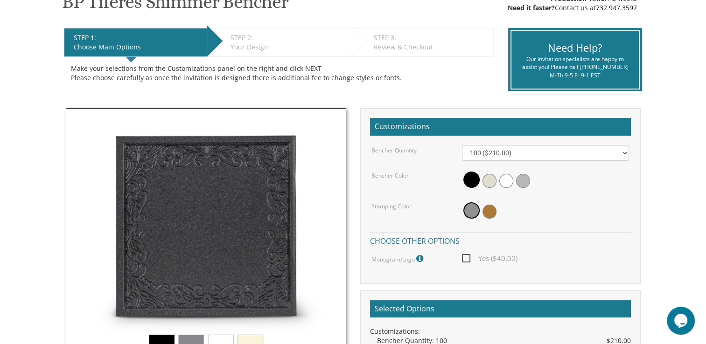
scroll to position [174, 0]
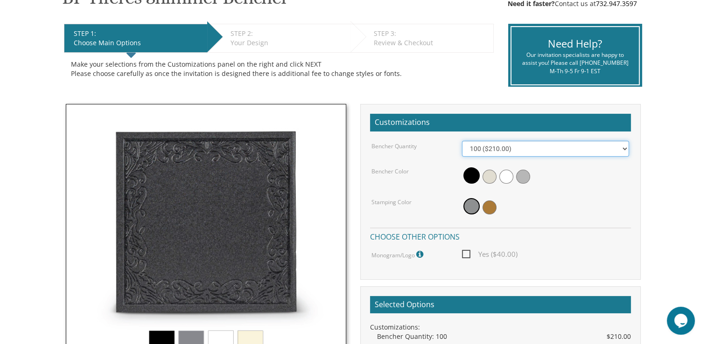
click at [621, 150] on select "100 ($210.00) 200 ($420.00) 300 ($630.00) 400 ($840.00) 500 ($1,050.00)" at bounding box center [545, 149] width 167 height 16
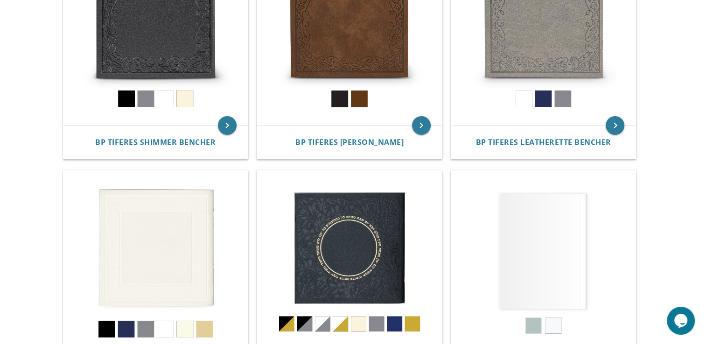
scroll to position [272, 0]
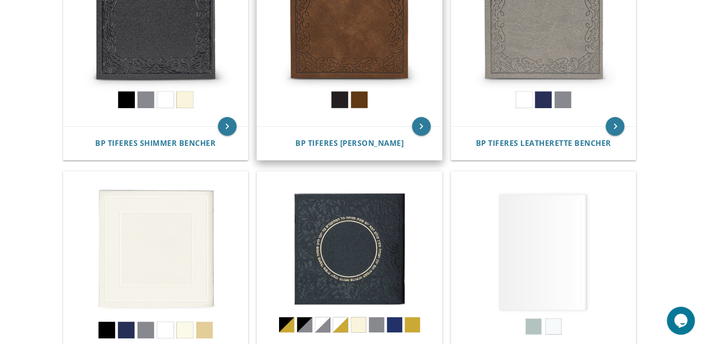
click at [381, 45] on img at bounding box center [349, 34] width 185 height 185
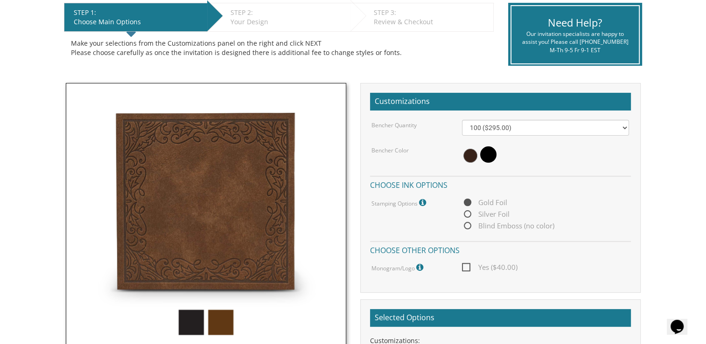
scroll to position [194, 0]
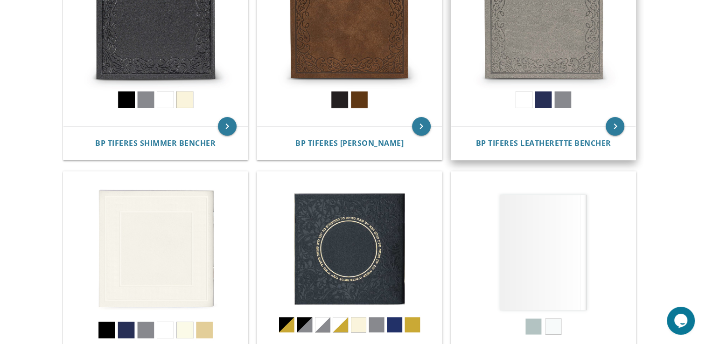
click at [509, 62] on img at bounding box center [543, 34] width 185 height 185
click at [525, 48] on img at bounding box center [543, 34] width 185 height 185
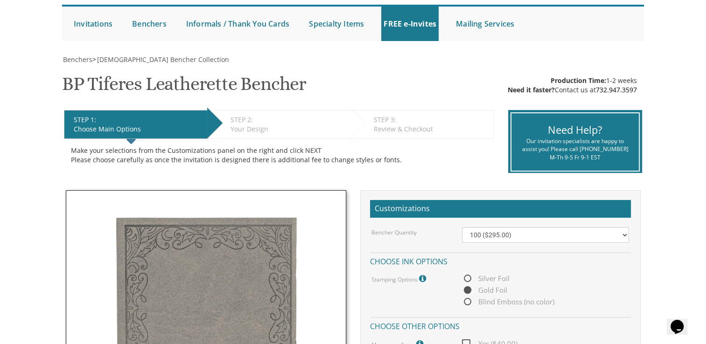
scroll to position [108, 0]
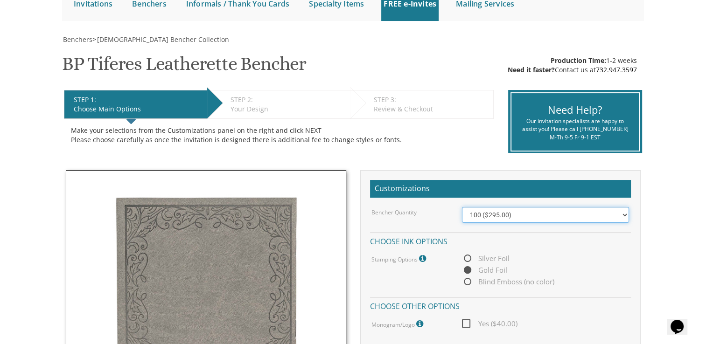
click at [592, 212] on select "100 ($295.00) 200 ($590.00) 300 ($885.00) 400 ($1,180.00) 500 ($1,475.00)" at bounding box center [545, 215] width 167 height 16
click at [472, 255] on span "Silver Foil" at bounding box center [486, 259] width 48 height 12
click at [468, 256] on input "Silver Foil" at bounding box center [465, 259] width 6 height 6
radio input "true"
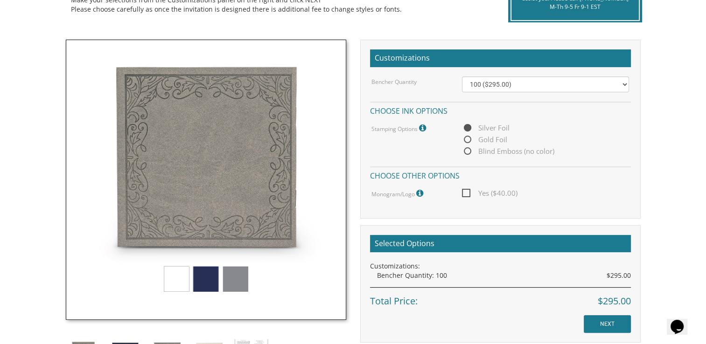
scroll to position [258, 0]
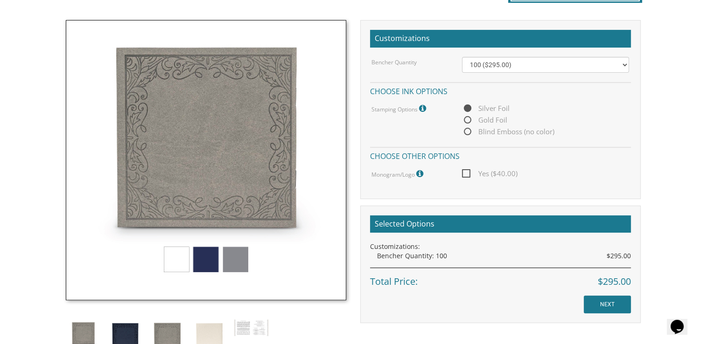
click at [196, 260] on img at bounding box center [206, 160] width 280 height 280
click at [250, 328] on img at bounding box center [251, 328] width 35 height 18
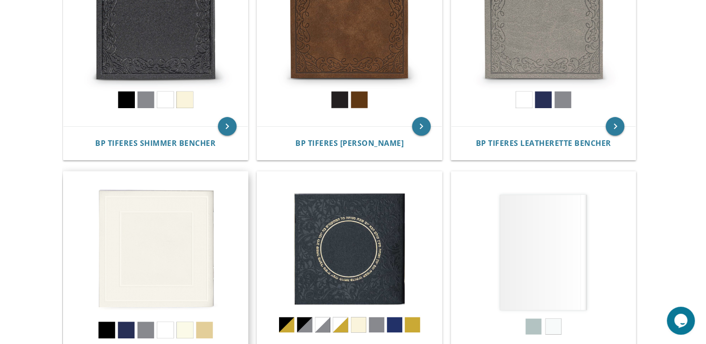
click at [173, 236] on img at bounding box center [155, 264] width 185 height 185
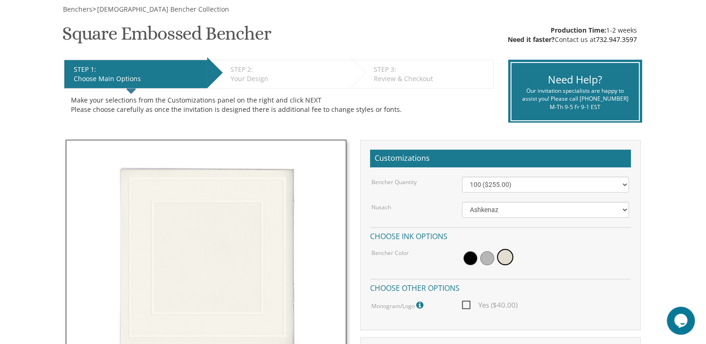
scroll to position [137, 0]
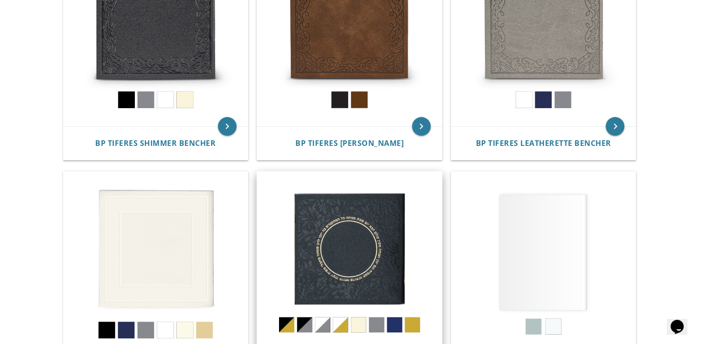
click at [391, 221] on img at bounding box center [349, 264] width 185 height 185
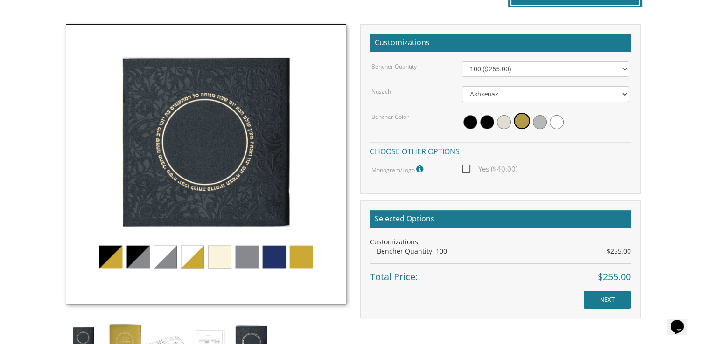
scroll to position [255, 0]
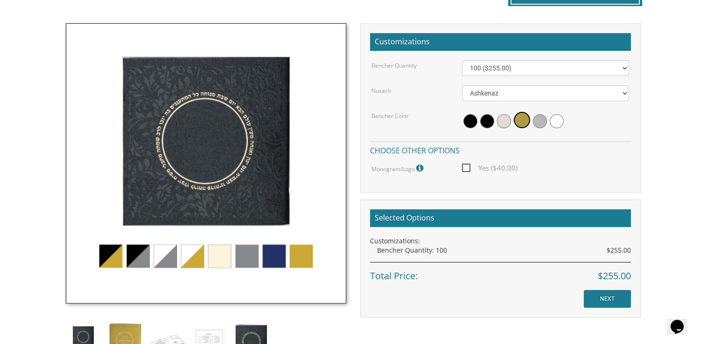
click at [131, 256] on img at bounding box center [206, 163] width 280 height 280
click at [142, 261] on img at bounding box center [206, 163] width 280 height 280
click at [162, 267] on img at bounding box center [206, 163] width 280 height 280
click at [126, 326] on img at bounding box center [125, 339] width 35 height 35
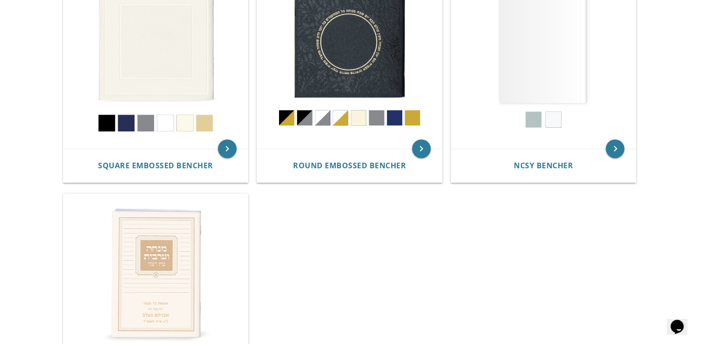
scroll to position [489, 0]
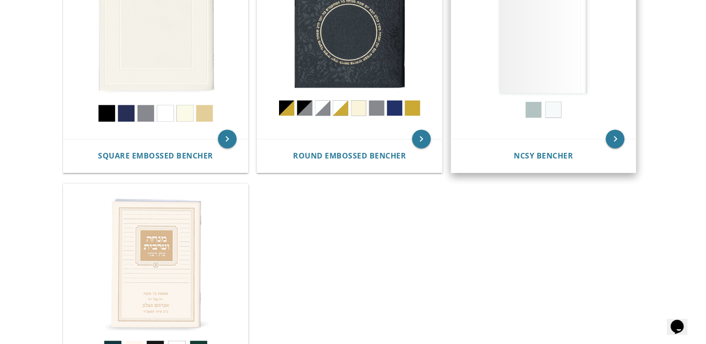
click at [534, 54] on img at bounding box center [543, 47] width 185 height 185
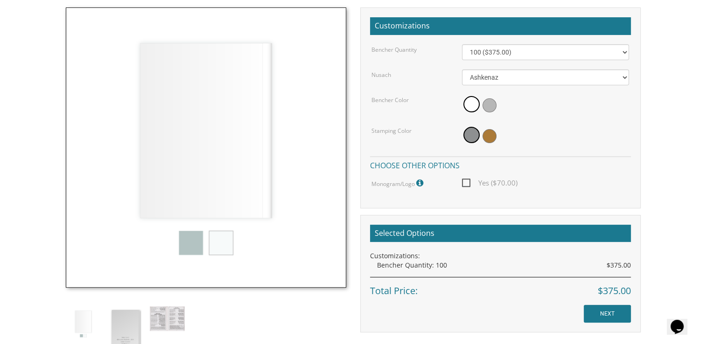
scroll to position [272, 0]
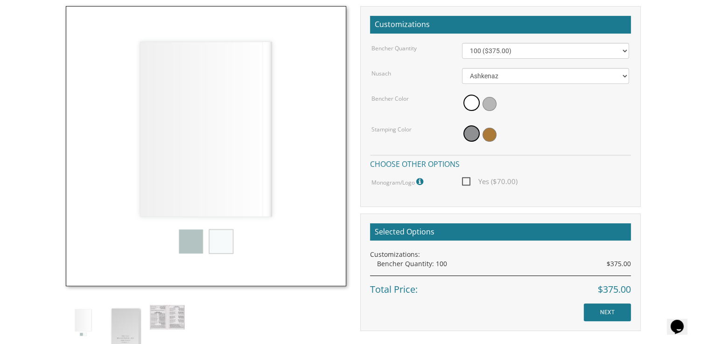
click at [489, 111] on div at bounding box center [545, 103] width 167 height 21
click at [118, 324] on img at bounding box center [125, 327] width 35 height 45
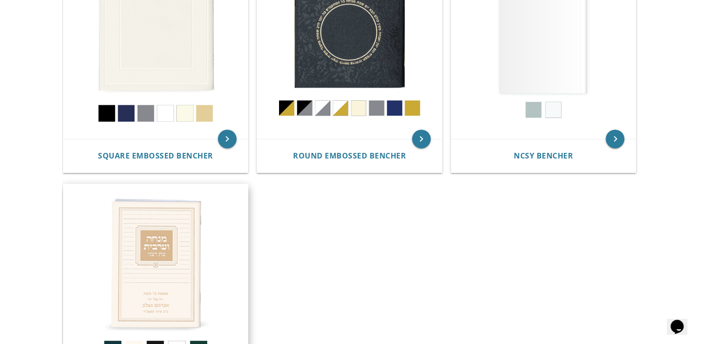
click at [123, 258] on img at bounding box center [155, 276] width 185 height 185
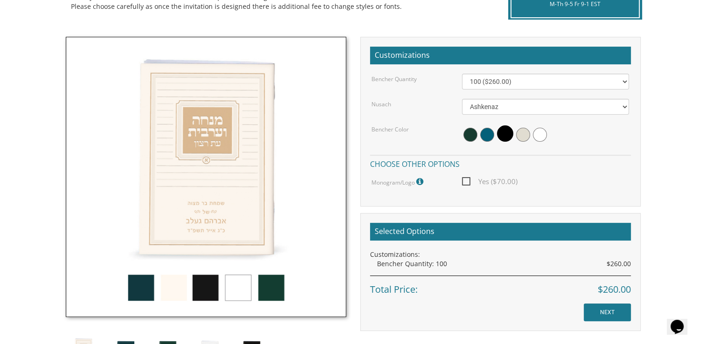
scroll to position [247, 0]
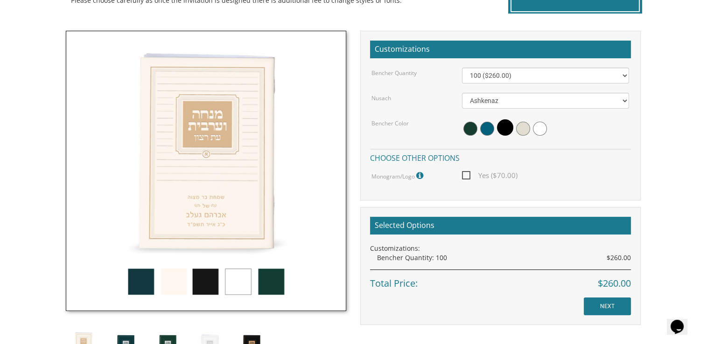
click at [189, 151] on img at bounding box center [206, 171] width 280 height 280
click at [177, 279] on img at bounding box center [206, 171] width 280 height 280
click at [139, 283] on img at bounding box center [206, 171] width 280 height 280
click at [271, 285] on img at bounding box center [206, 171] width 280 height 280
click at [474, 128] on span at bounding box center [470, 129] width 14 height 14
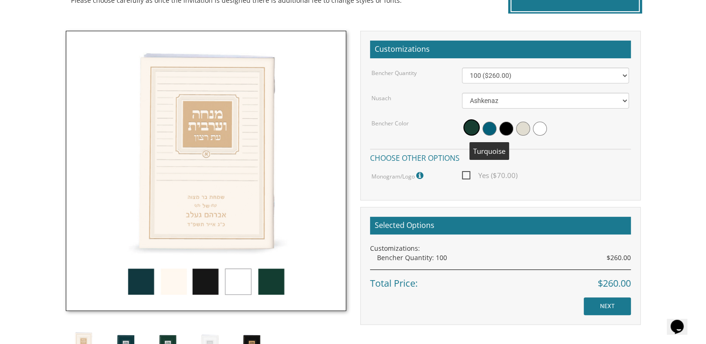
click at [486, 132] on span at bounding box center [489, 129] width 14 height 14
click at [504, 127] on span at bounding box center [506, 129] width 14 height 14
click at [473, 129] on span at bounding box center [470, 129] width 14 height 14
click at [281, 279] on img at bounding box center [206, 171] width 280 height 280
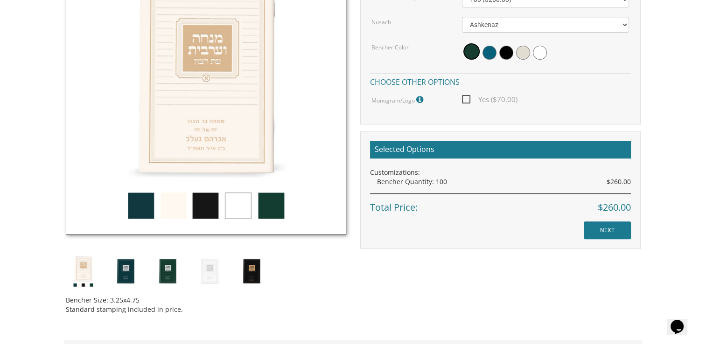
scroll to position [328, 0]
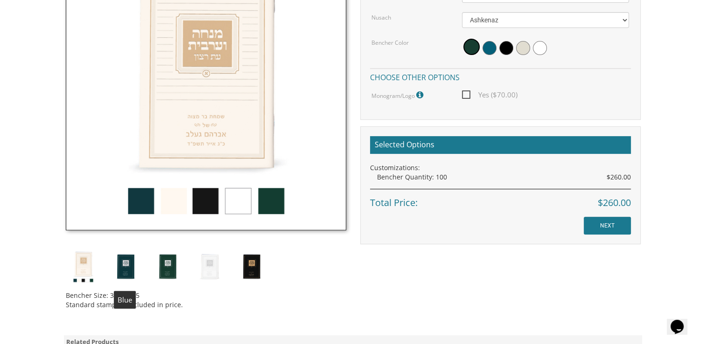
click at [133, 271] on img at bounding box center [125, 266] width 35 height 35
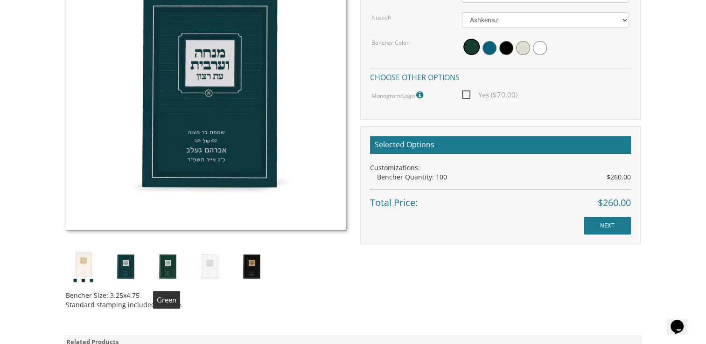
click at [167, 268] on img at bounding box center [167, 266] width 35 height 35
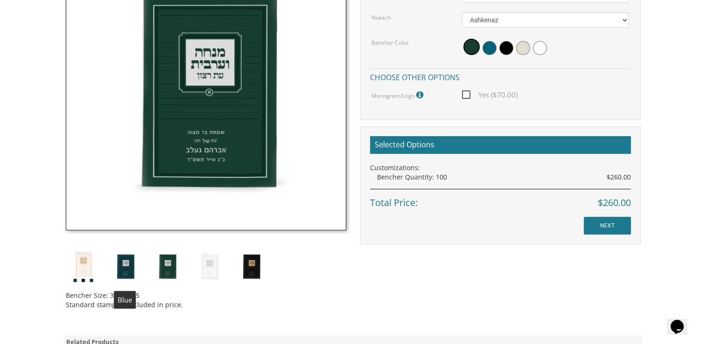
click at [116, 266] on img at bounding box center [125, 266] width 35 height 35
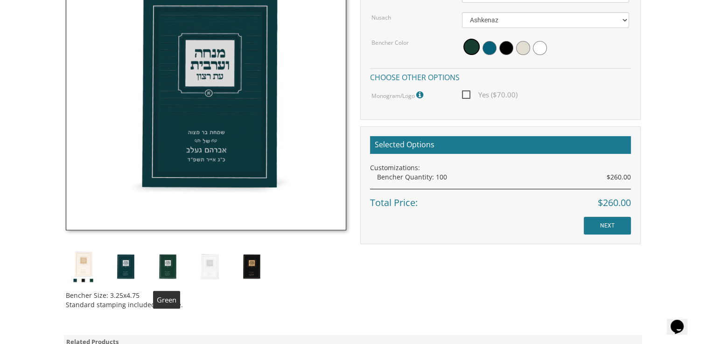
click at [178, 272] on img at bounding box center [167, 266] width 35 height 35
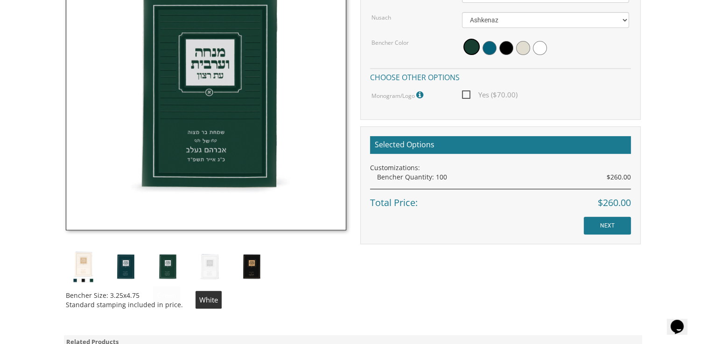
click at [211, 268] on img at bounding box center [209, 266] width 35 height 35
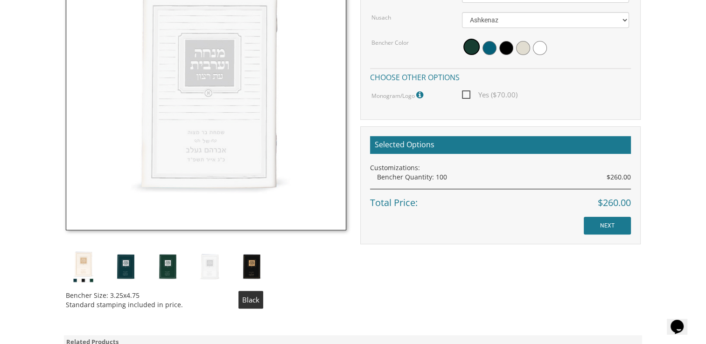
click at [252, 259] on img at bounding box center [251, 266] width 35 height 35
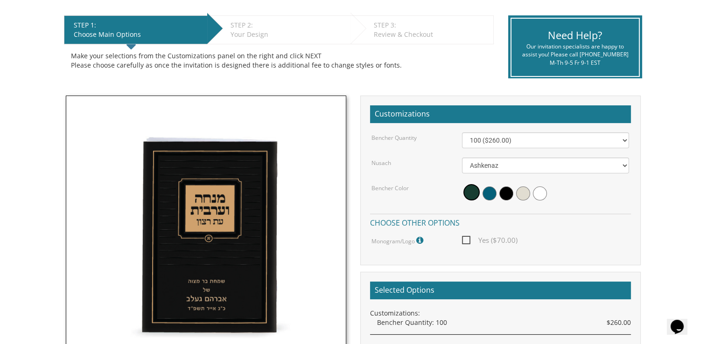
scroll to position [178, 0]
